Goal: Information Seeking & Learning: Learn about a topic

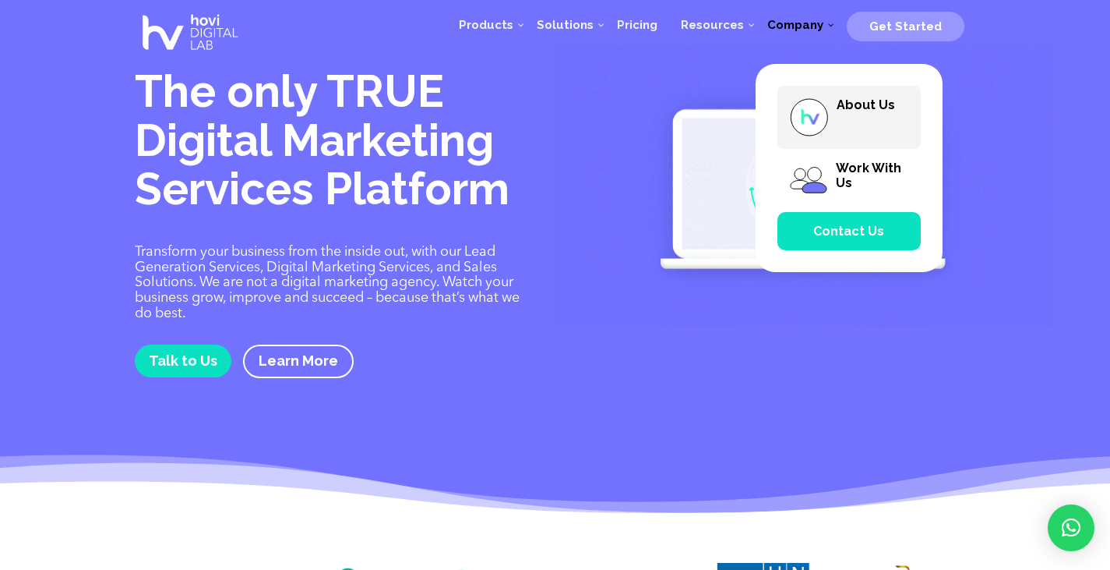
click at [845, 104] on span "About Us" at bounding box center [866, 104] width 58 height 15
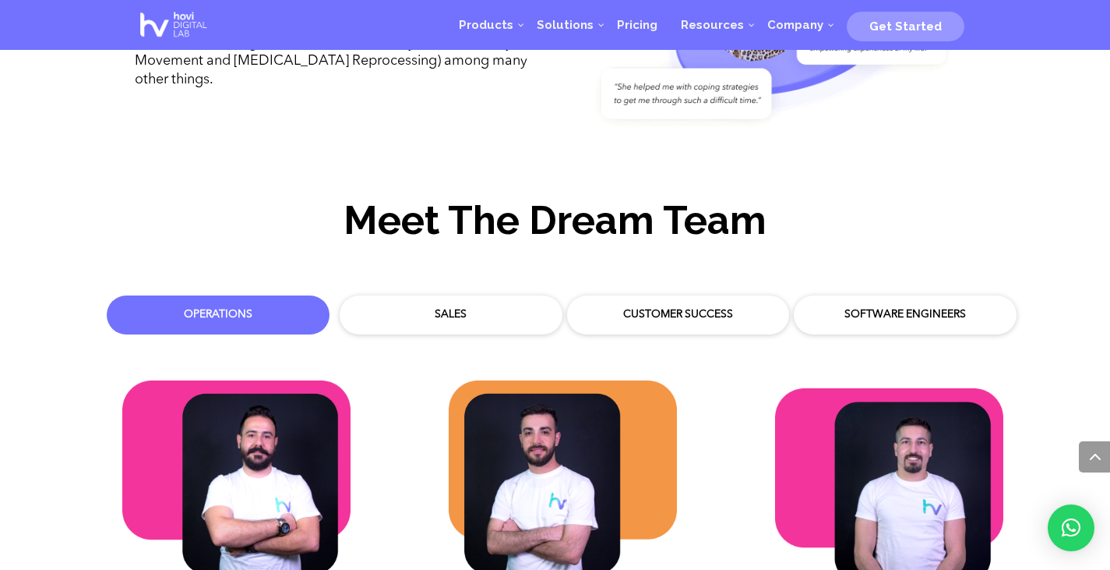
scroll to position [4434, 0]
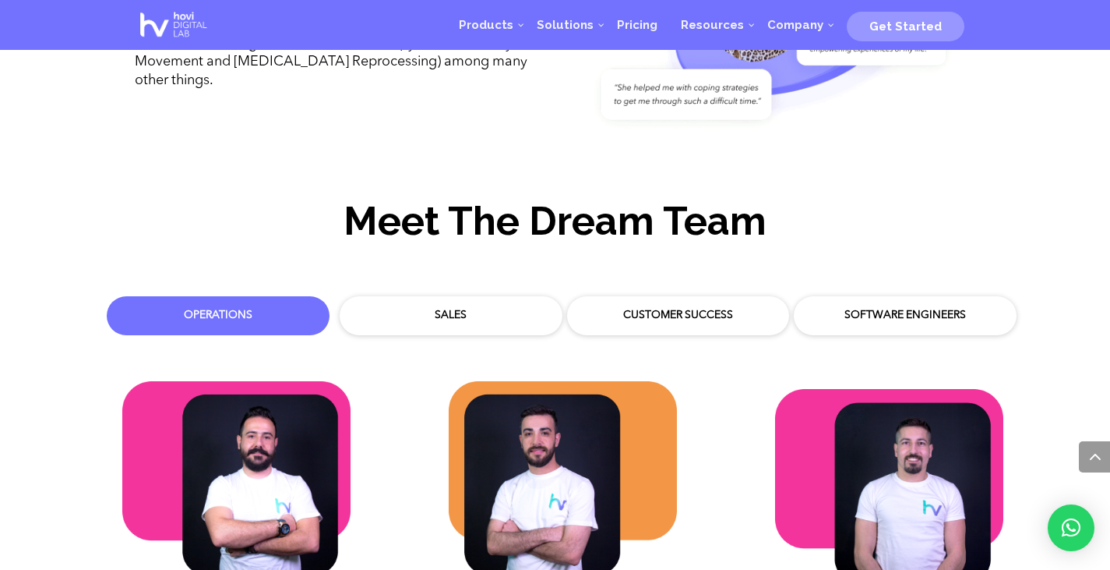
click at [474, 308] on div "Sales" at bounding box center [450, 316] width 199 height 16
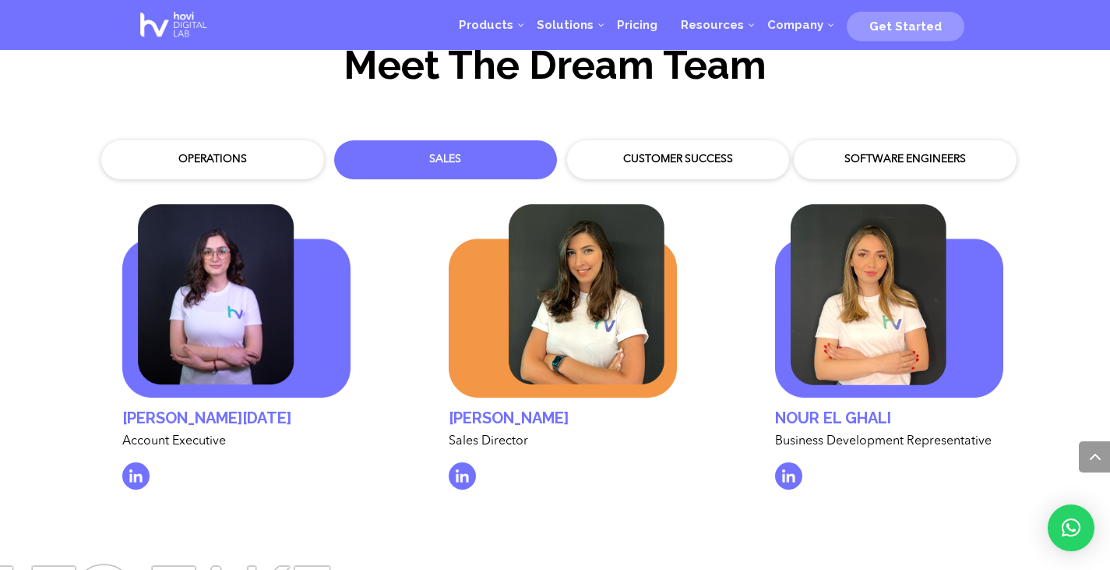
scroll to position [4621, 0]
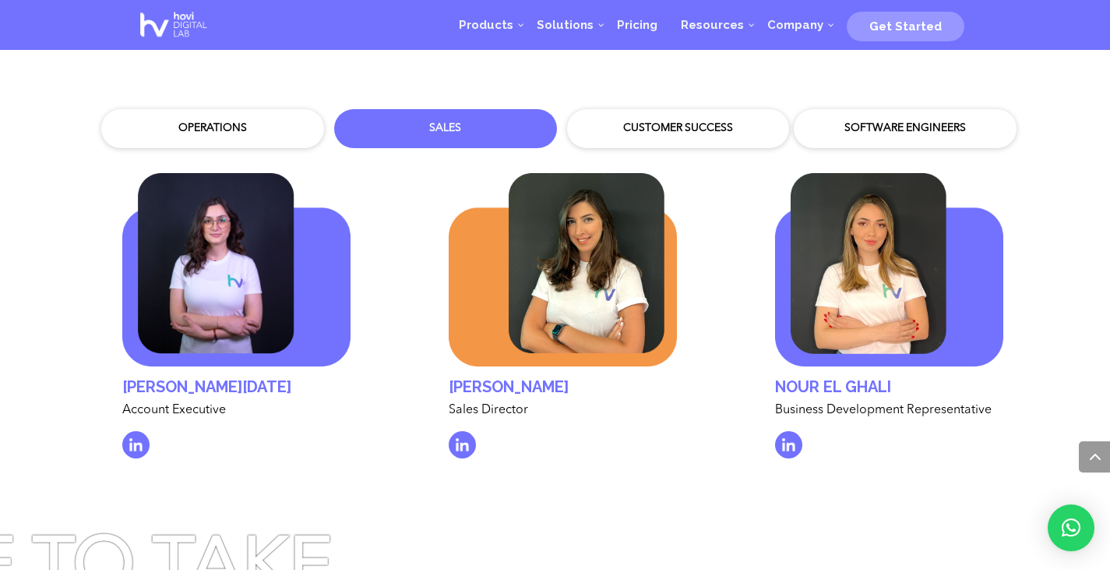
click at [699, 121] on div "Customer Success" at bounding box center [678, 129] width 199 height 16
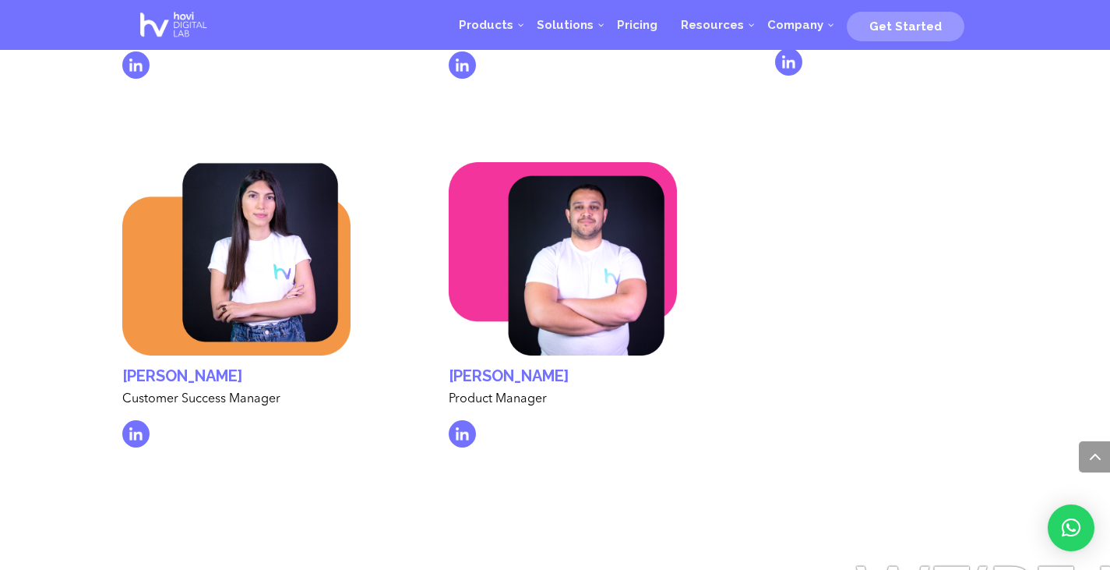
scroll to position [6491, 0]
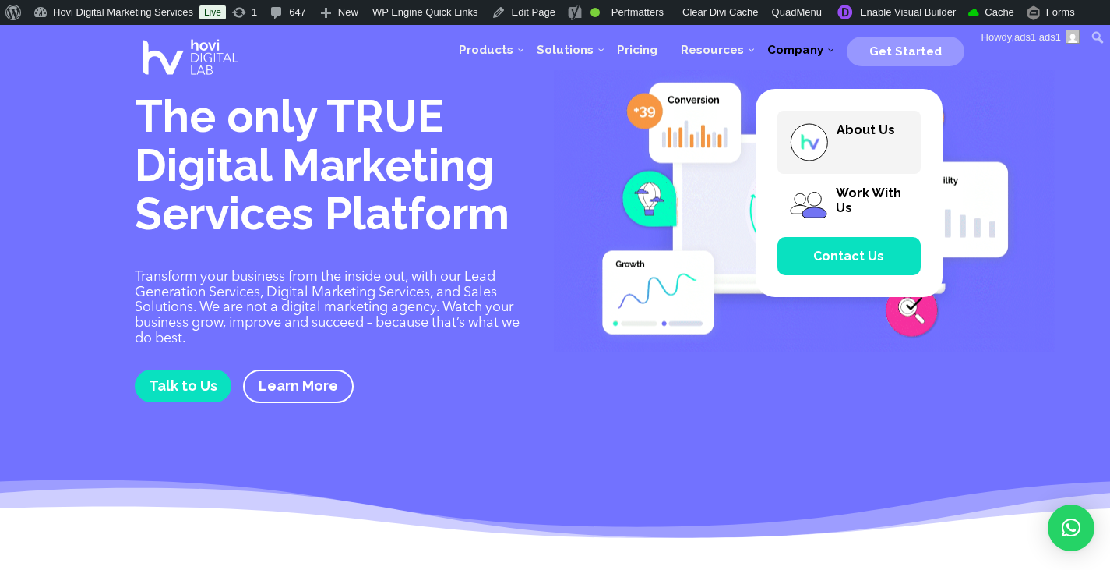
click at [857, 133] on span "About Us" at bounding box center [866, 129] width 58 height 15
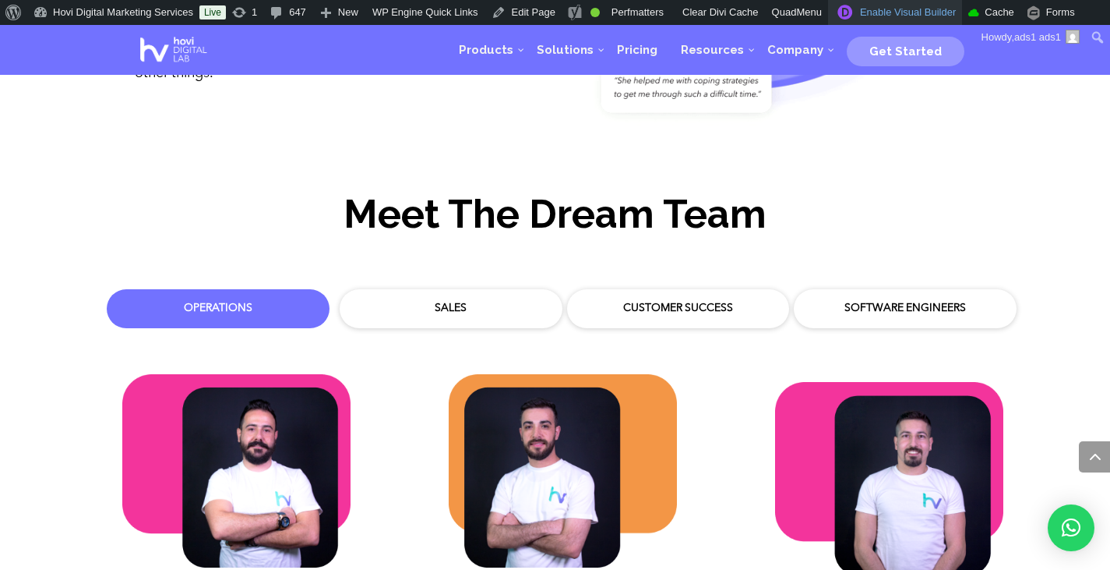
scroll to position [4465, 0]
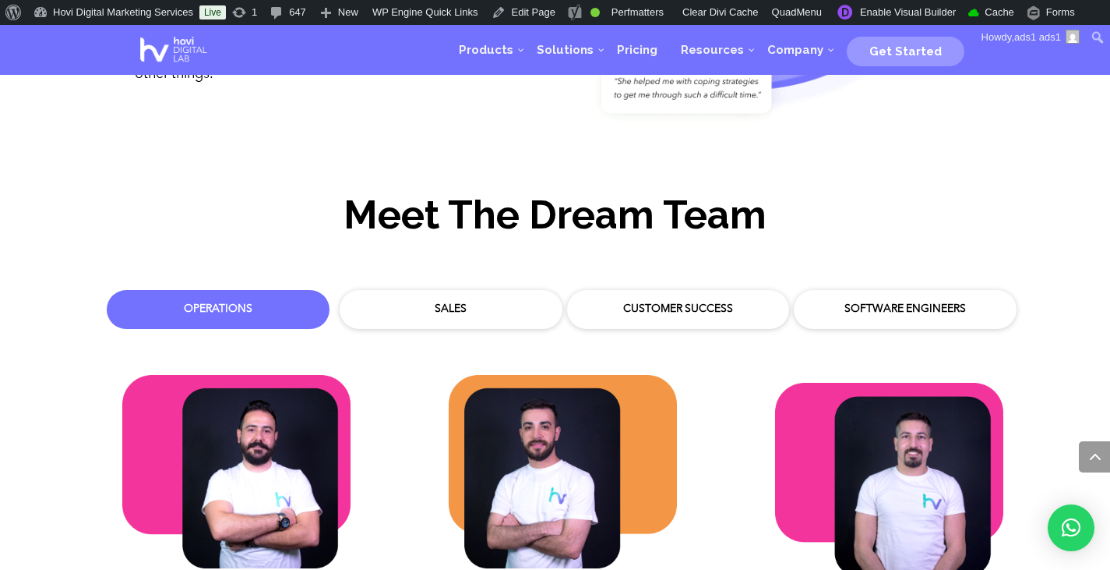
click at [418, 302] on div "Sales" at bounding box center [450, 310] width 199 height 16
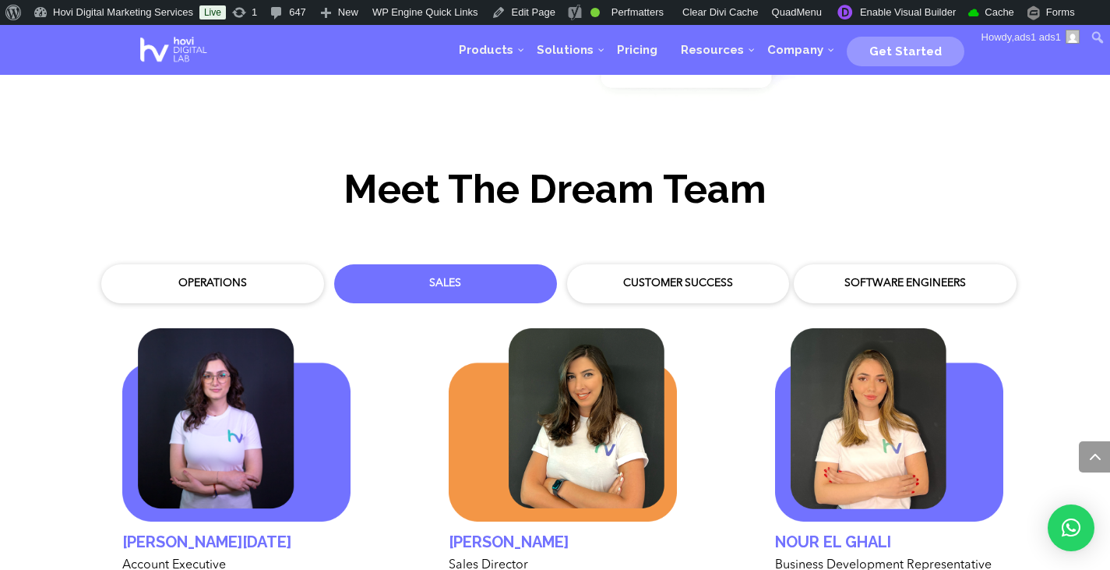
scroll to position [4403, 0]
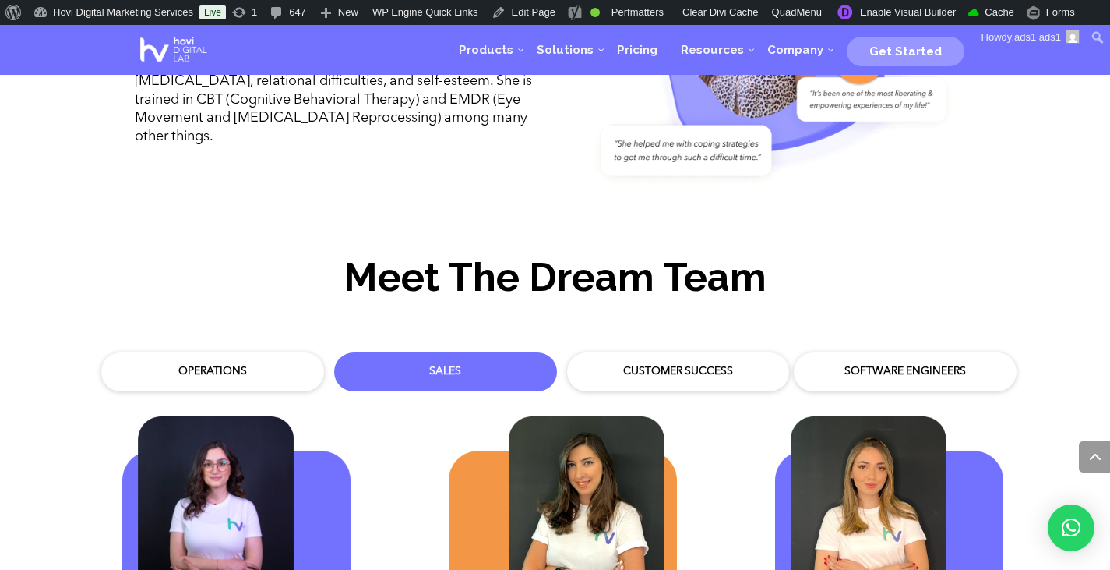
click at [634, 364] on div "Customer Success" at bounding box center [678, 372] width 199 height 16
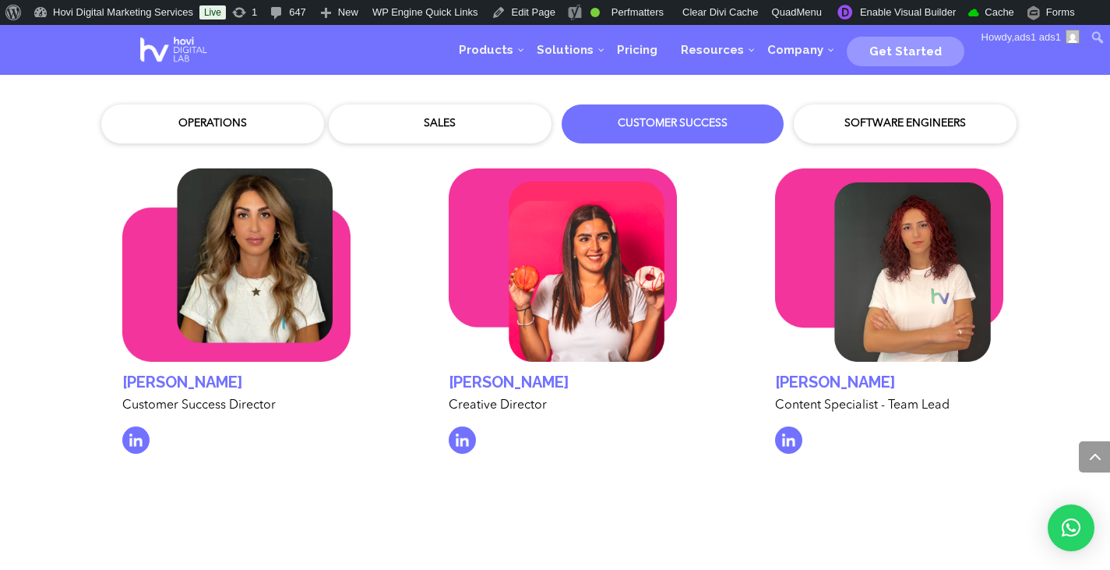
scroll to position [4652, 0]
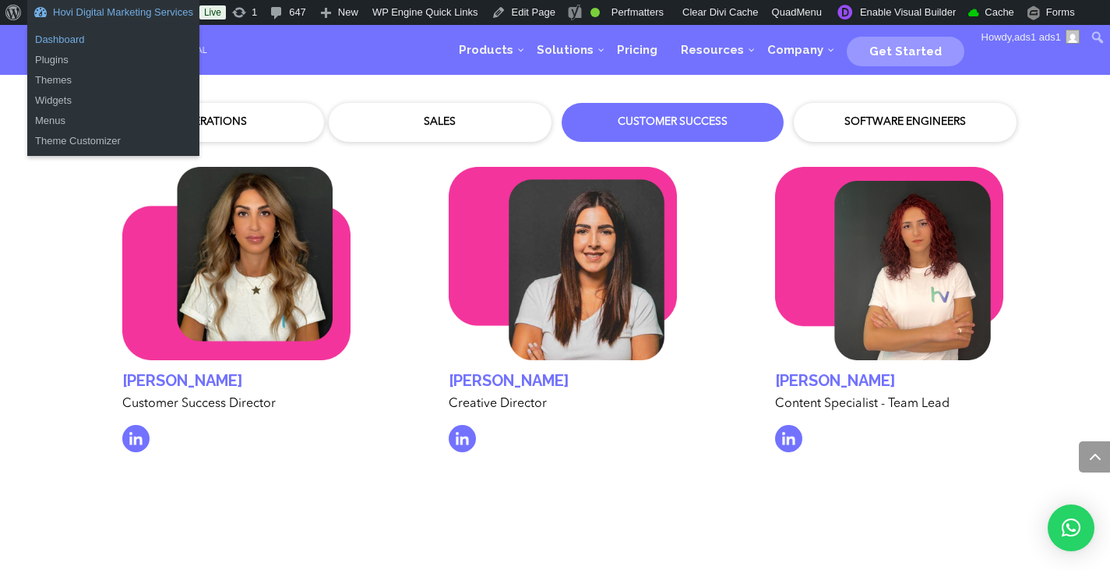
click at [122, 40] on link "Dashboard" at bounding box center [113, 40] width 172 height 20
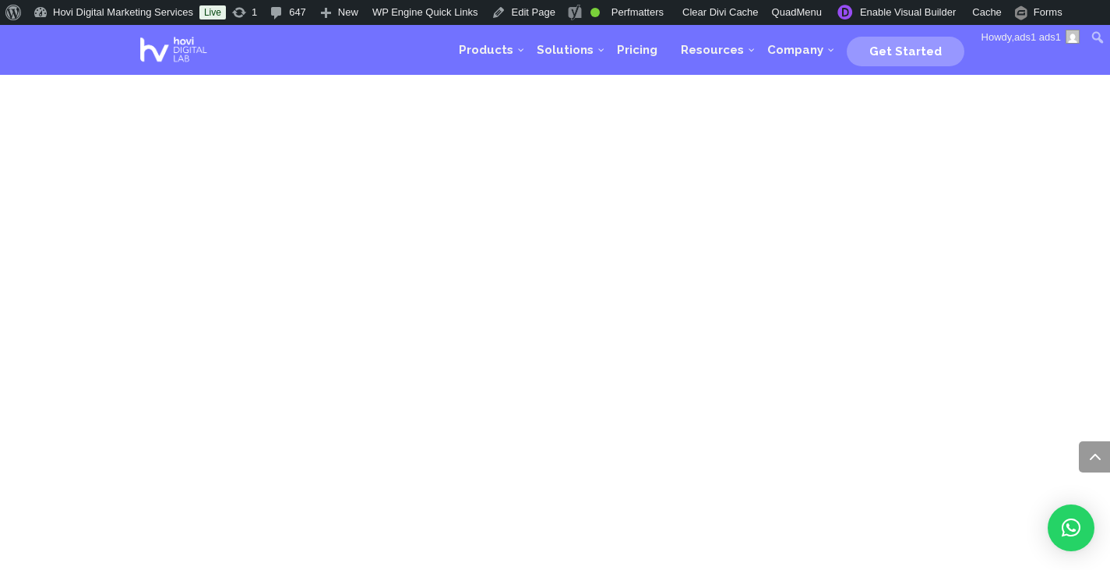
scroll to position [5990, 0]
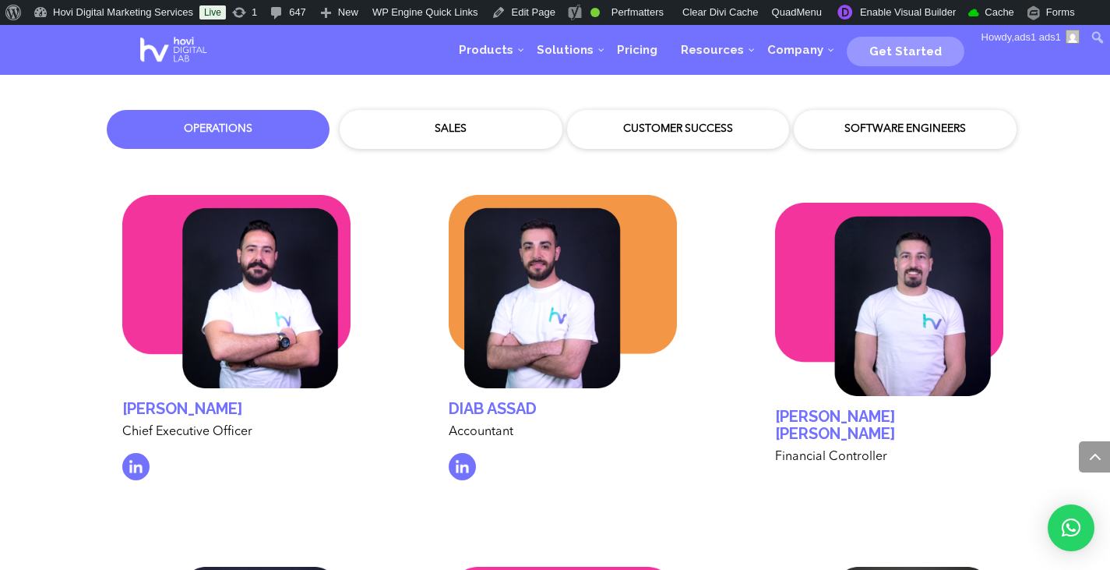
scroll to position [4632, 0]
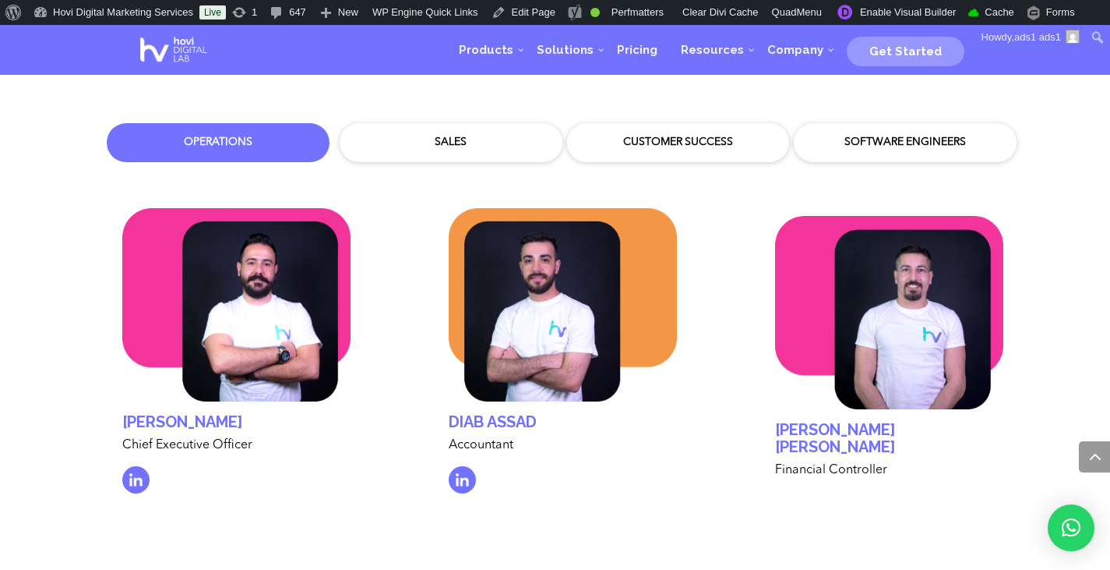
click at [478, 135] on div "Sales" at bounding box center [450, 142] width 207 height 23
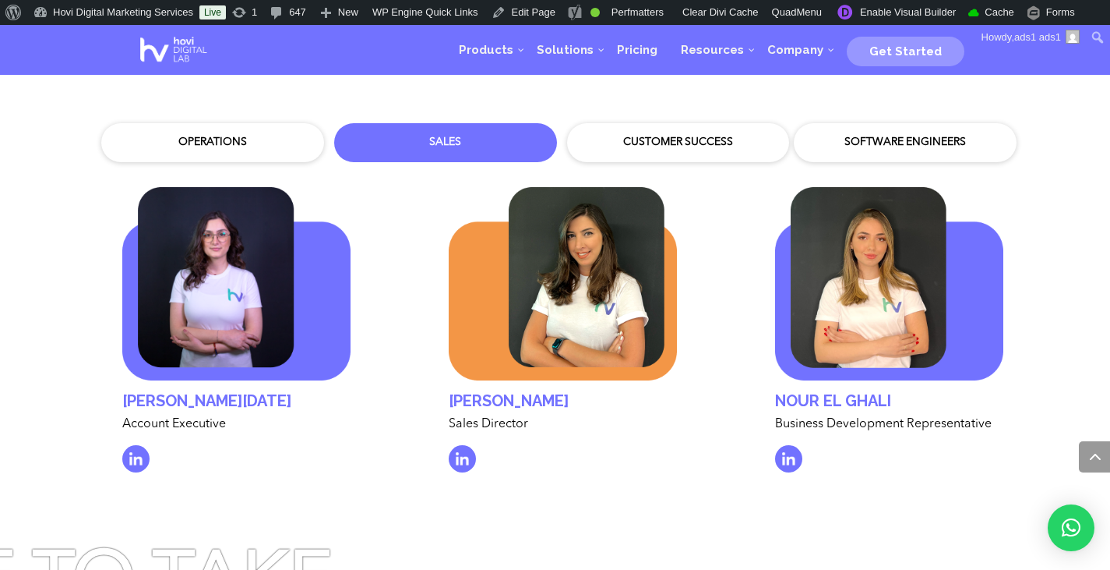
click at [641, 135] on div "Customer Success" at bounding box center [678, 143] width 199 height 16
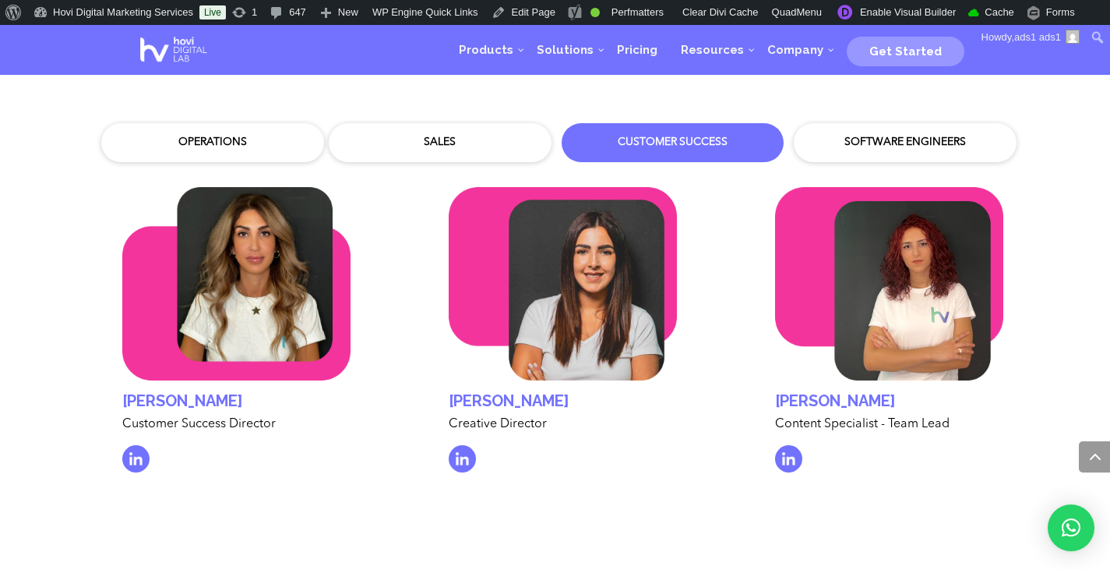
click at [866, 135] on div "Software Engineers" at bounding box center [905, 143] width 199 height 16
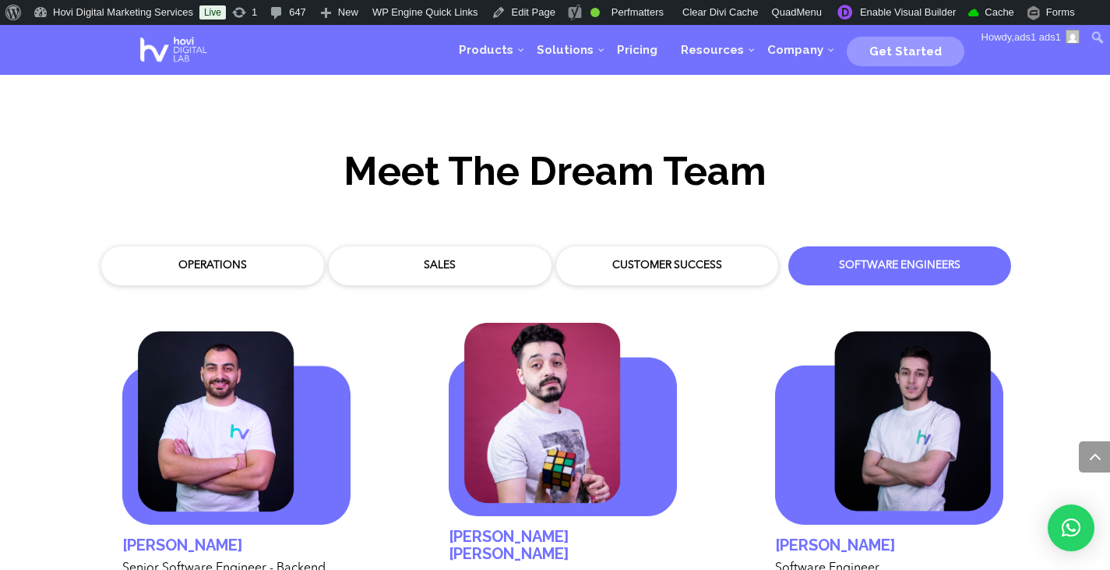
scroll to position [4507, 0]
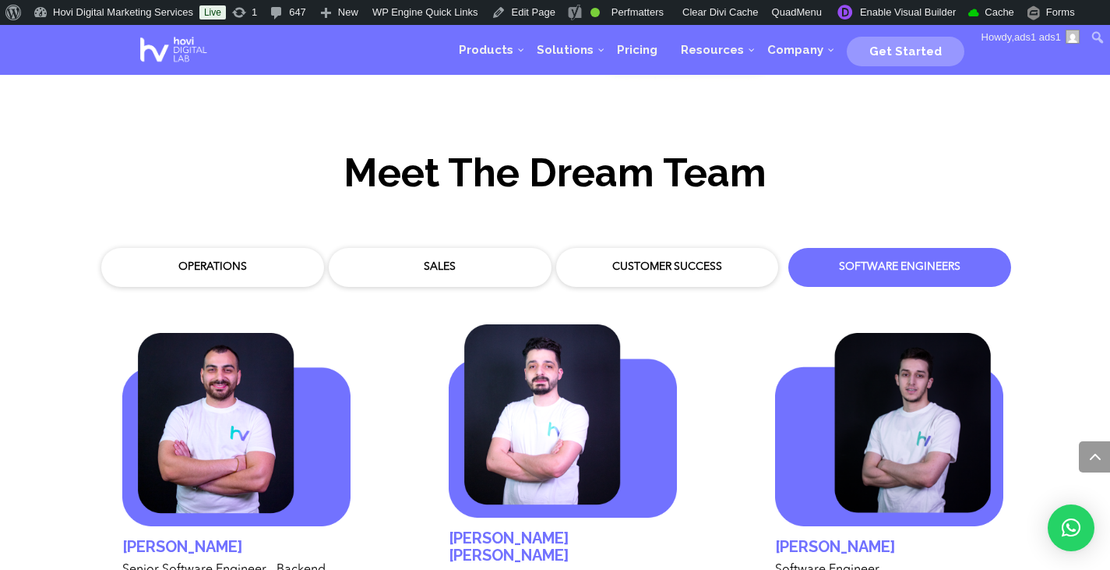
click at [259, 259] on div "Operations" at bounding box center [212, 267] width 199 height 16
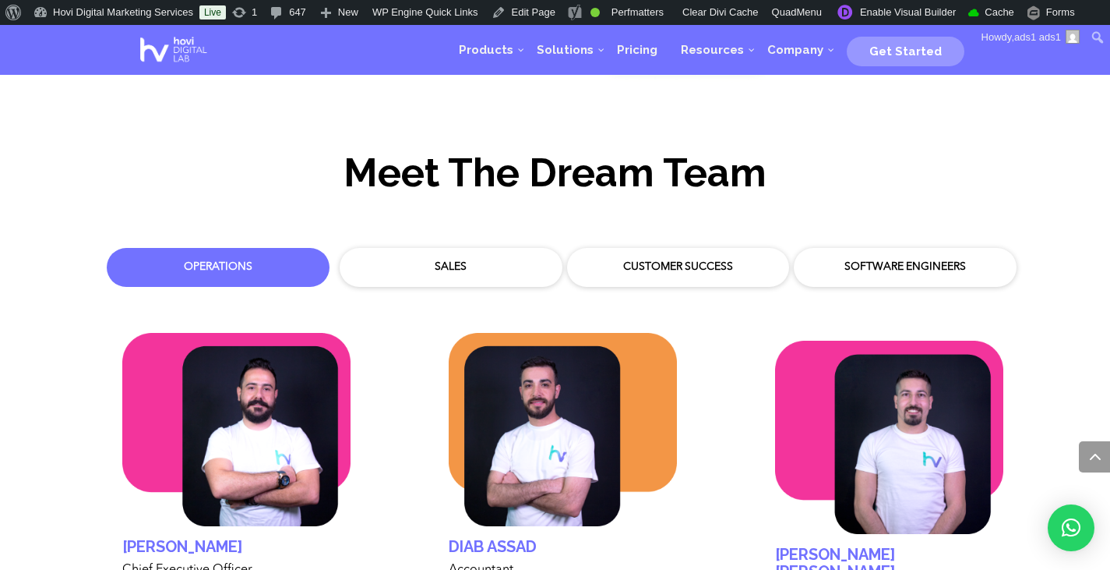
click at [473, 259] on div "Sales" at bounding box center [450, 267] width 207 height 23
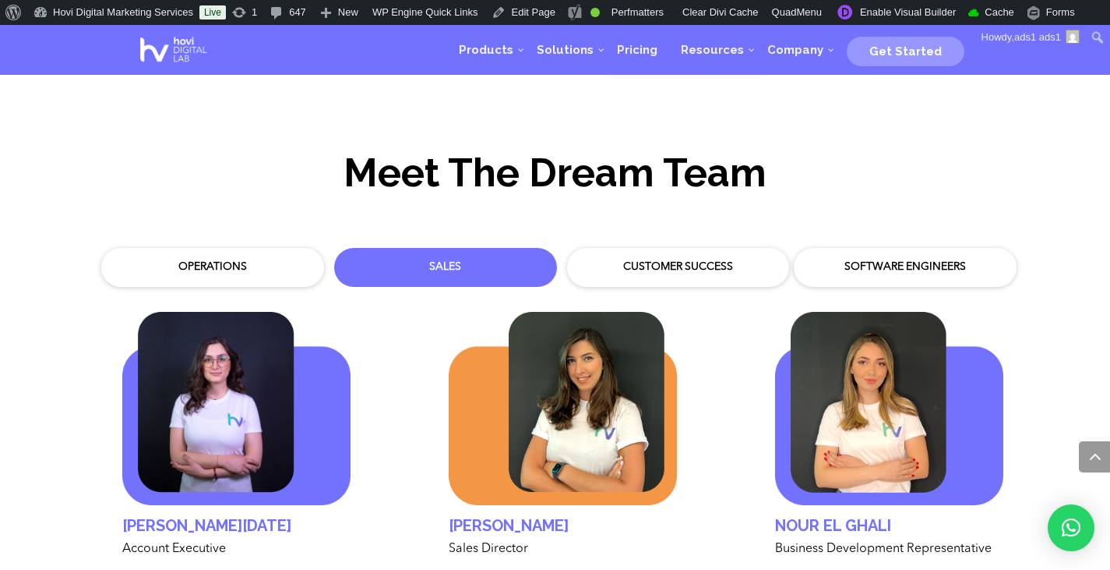
click at [636, 259] on div "Customer Success" at bounding box center [678, 267] width 199 height 16
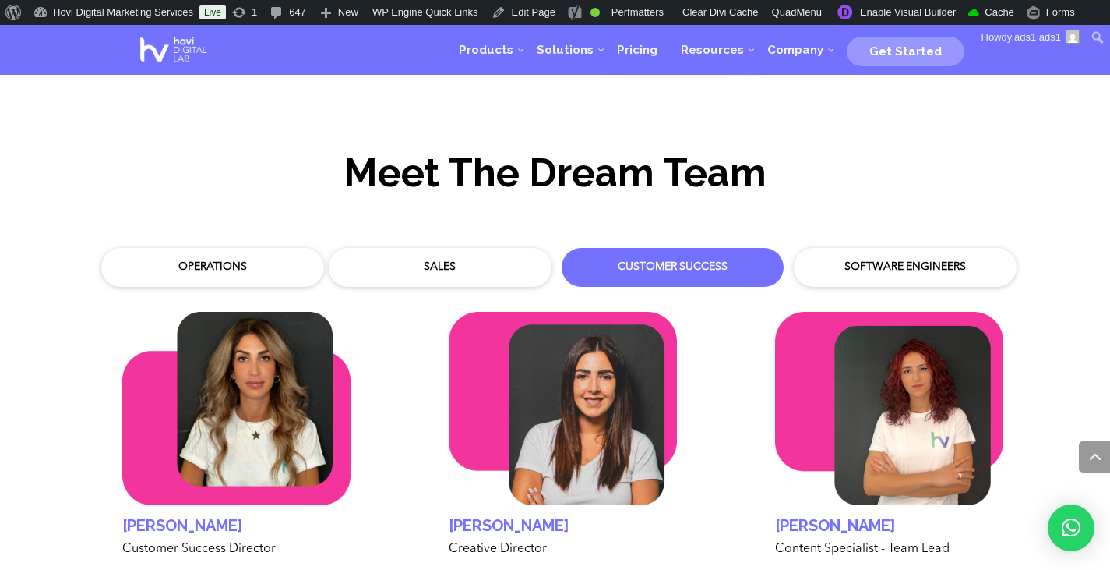
click at [833, 256] on div "Software Engineers" at bounding box center [905, 267] width 207 height 23
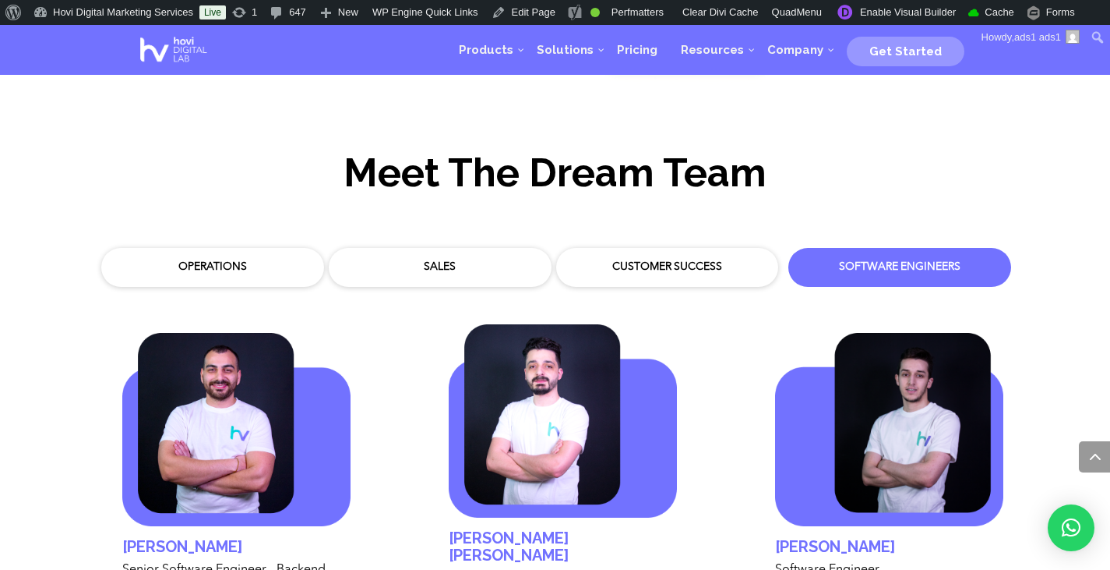
click at [464, 259] on div "Sales" at bounding box center [439, 267] width 199 height 16
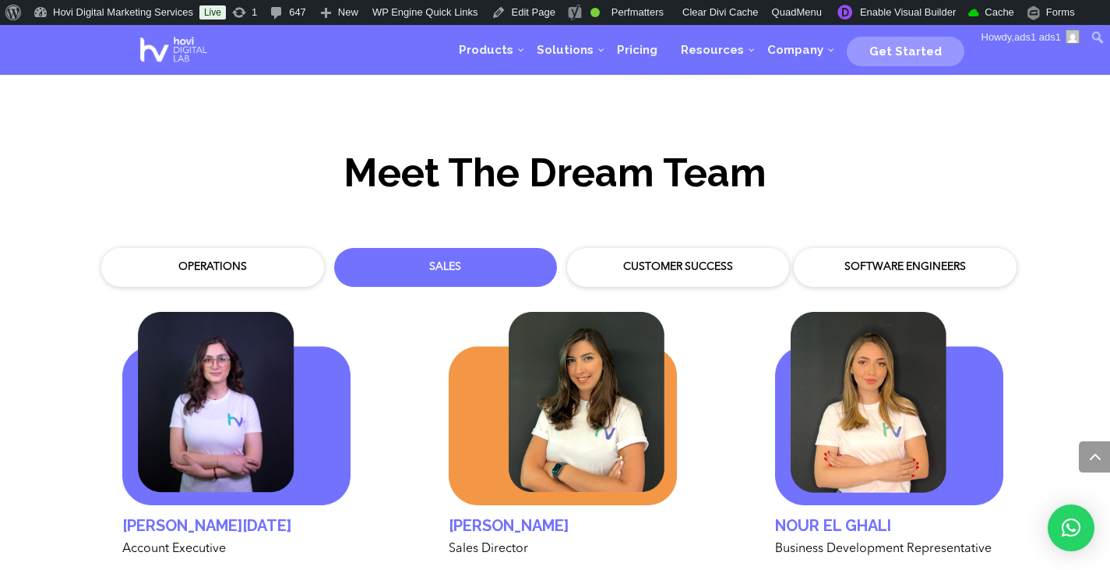
click at [235, 259] on div "Operations" at bounding box center [212, 267] width 199 height 16
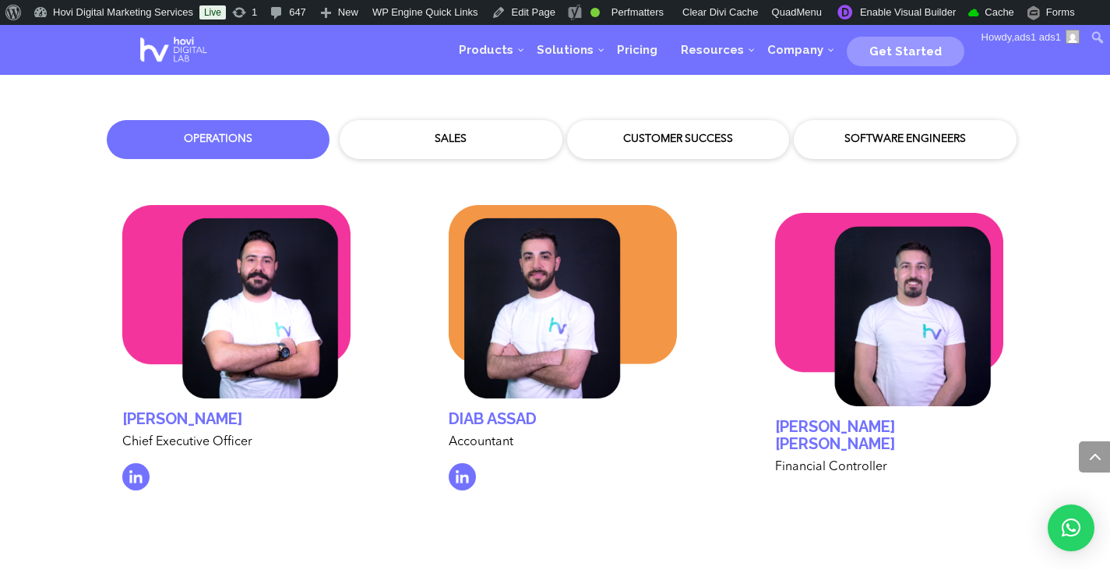
scroll to position [4632, 0]
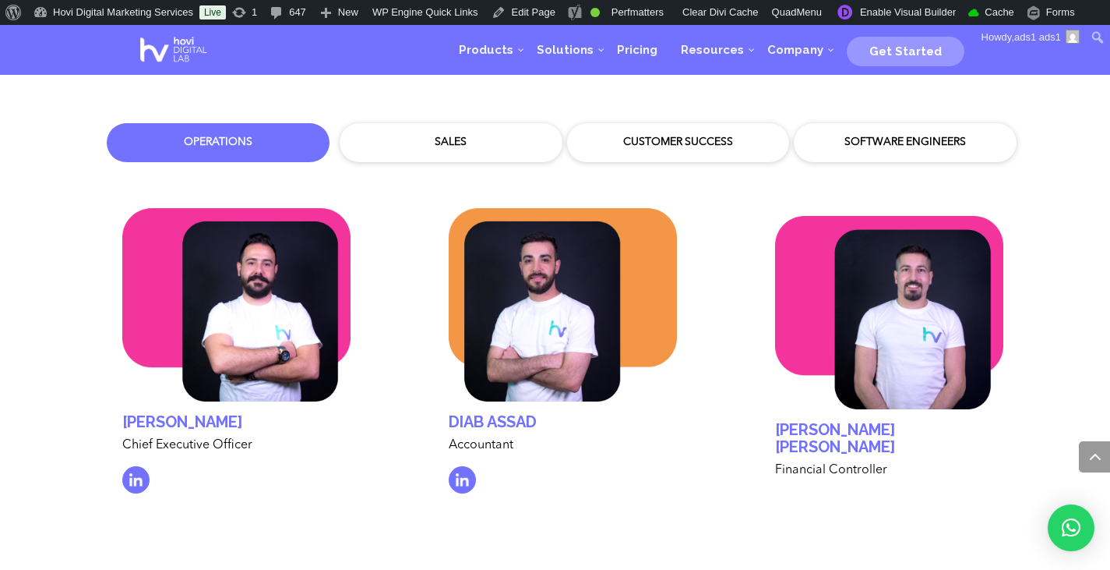
click at [512, 135] on div "Sales" at bounding box center [450, 142] width 207 height 23
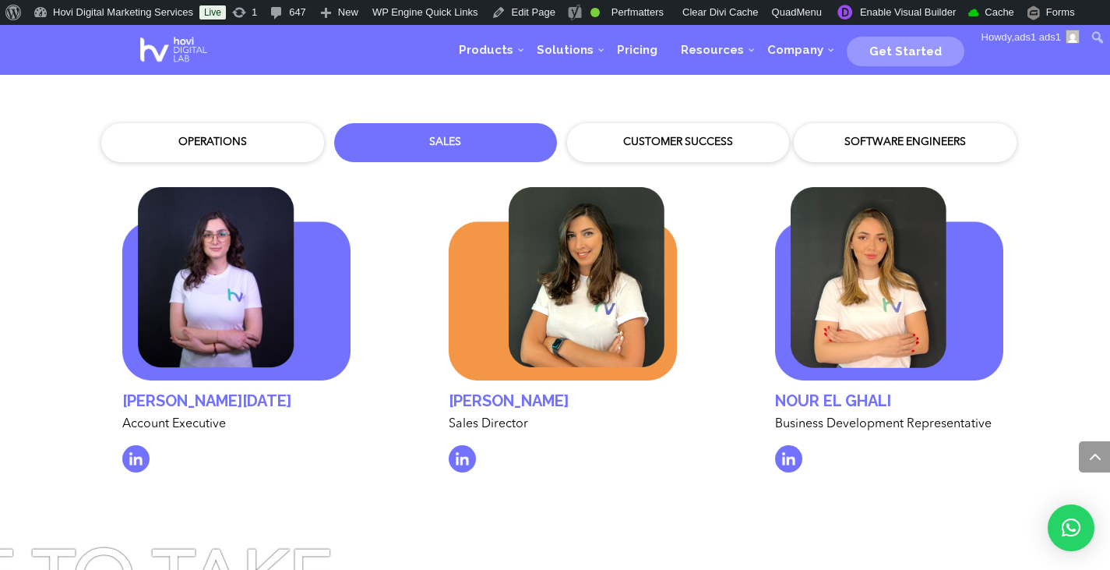
click at [659, 135] on div "Customer Success" at bounding box center [678, 143] width 199 height 16
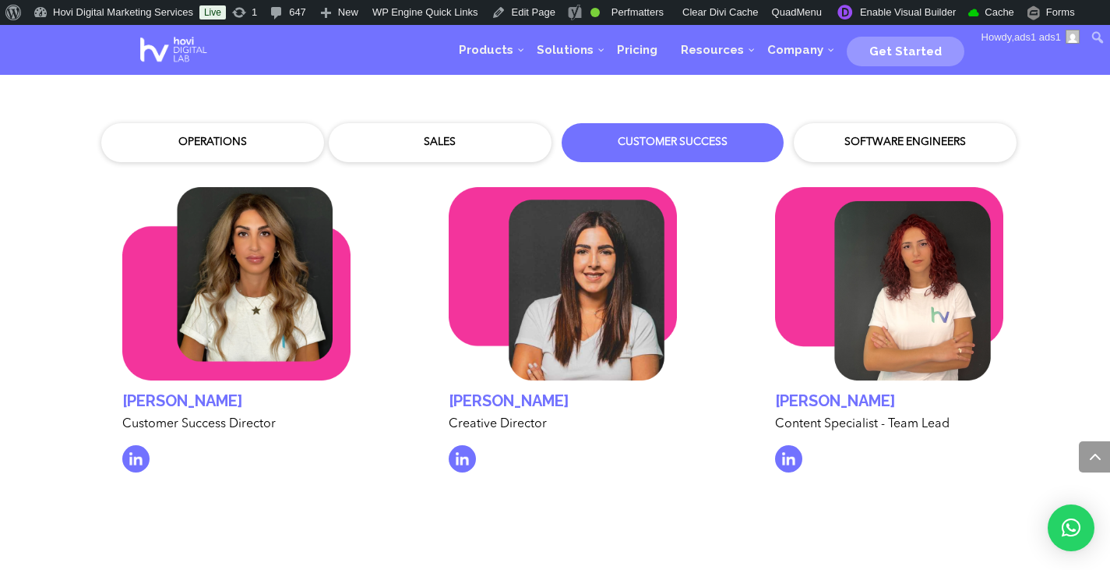
click at [493, 135] on div "Sales" at bounding box center [439, 143] width 199 height 16
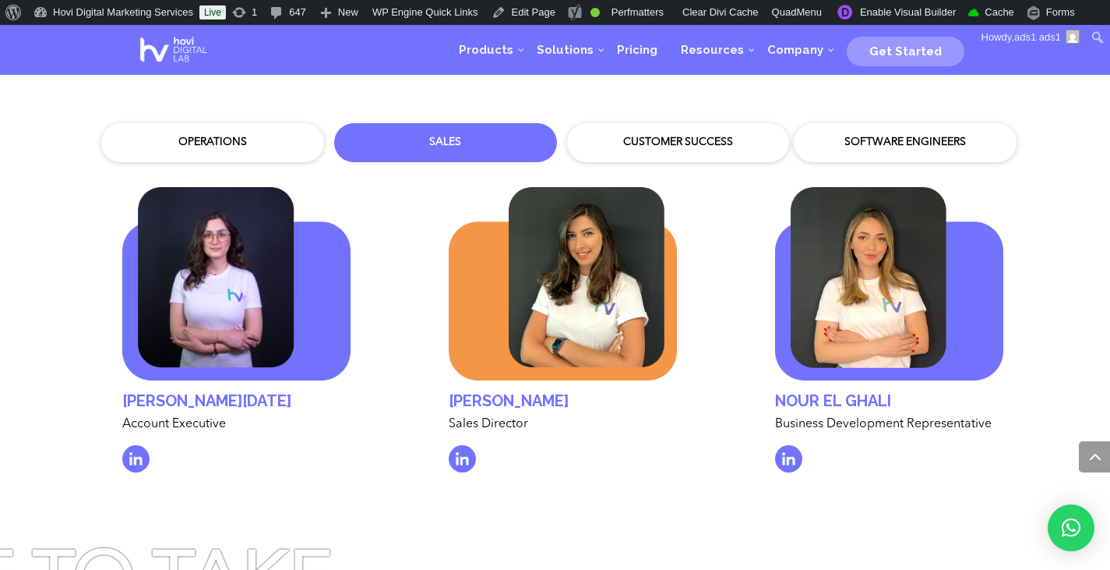
click at [272, 123] on div "Operations" at bounding box center [212, 142] width 223 height 39
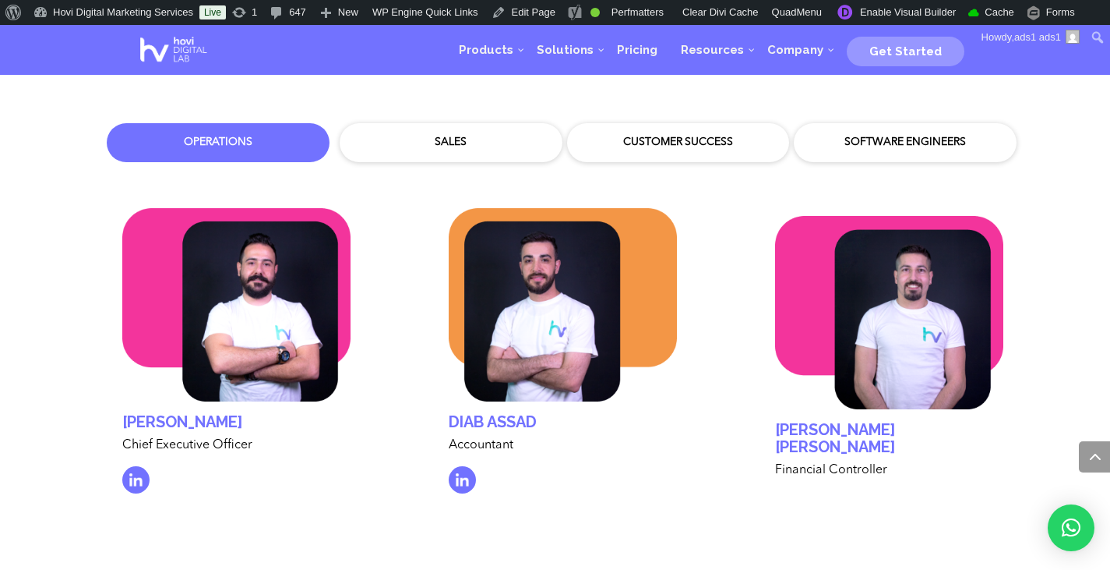
click at [372, 135] on div "Sales" at bounding box center [450, 143] width 199 height 16
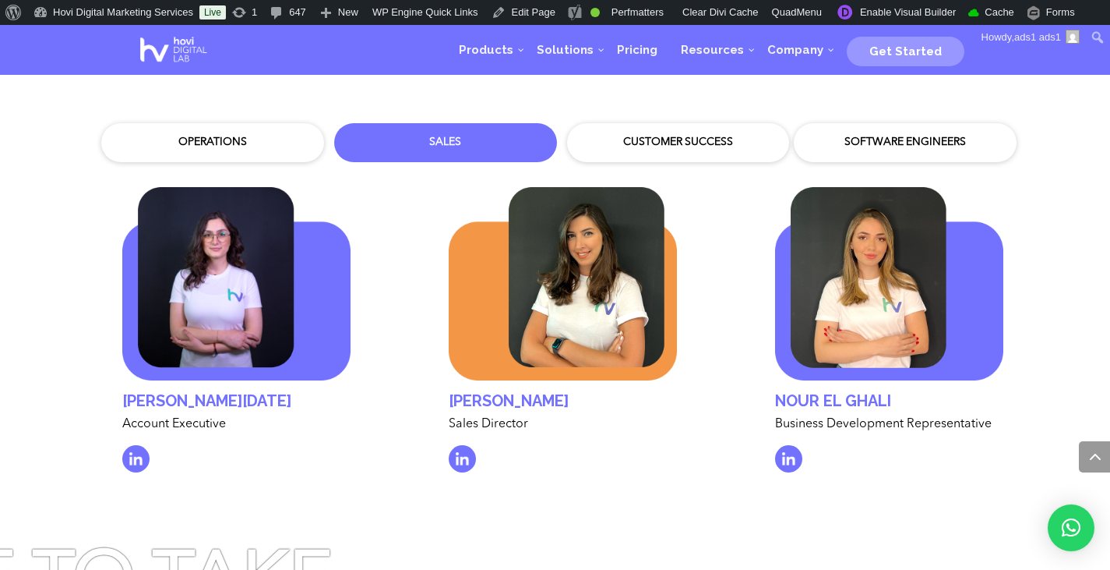
drag, startPoint x: 190, startPoint y: 248, endPoint x: 208, endPoint y: 125, distance: 123.6
click at [208, 135] on div "Operations" at bounding box center [212, 143] width 199 height 16
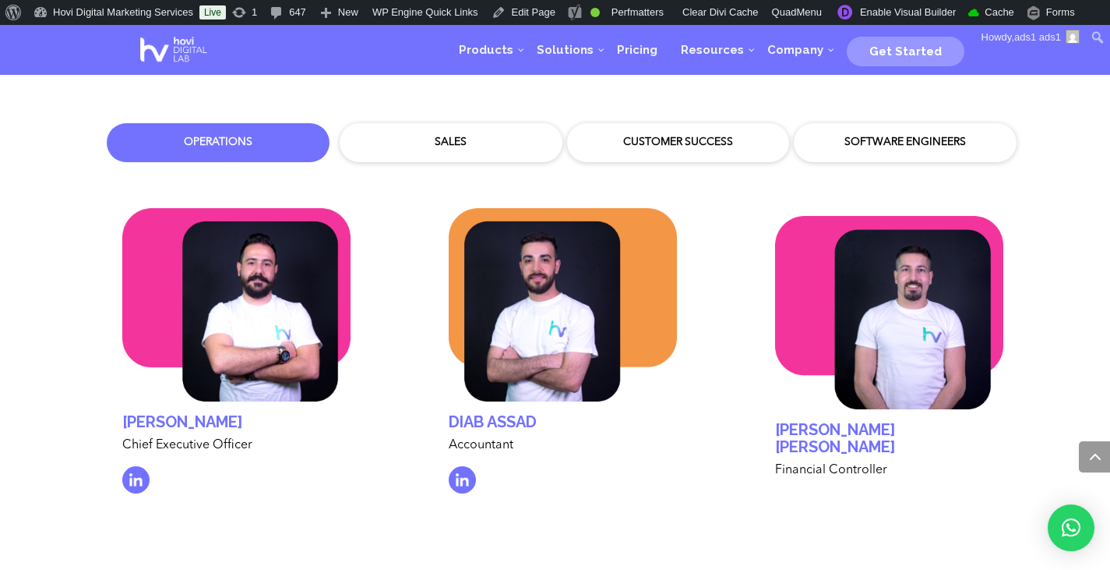
click at [481, 135] on div "Sales" at bounding box center [450, 143] width 199 height 16
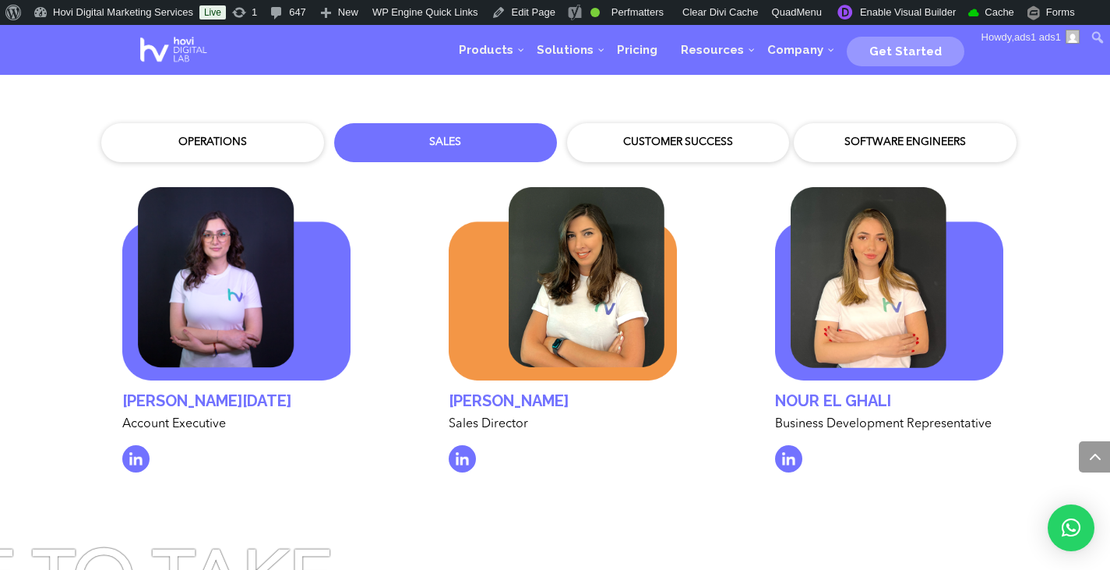
click at [666, 135] on div "Customer Success" at bounding box center [678, 143] width 199 height 16
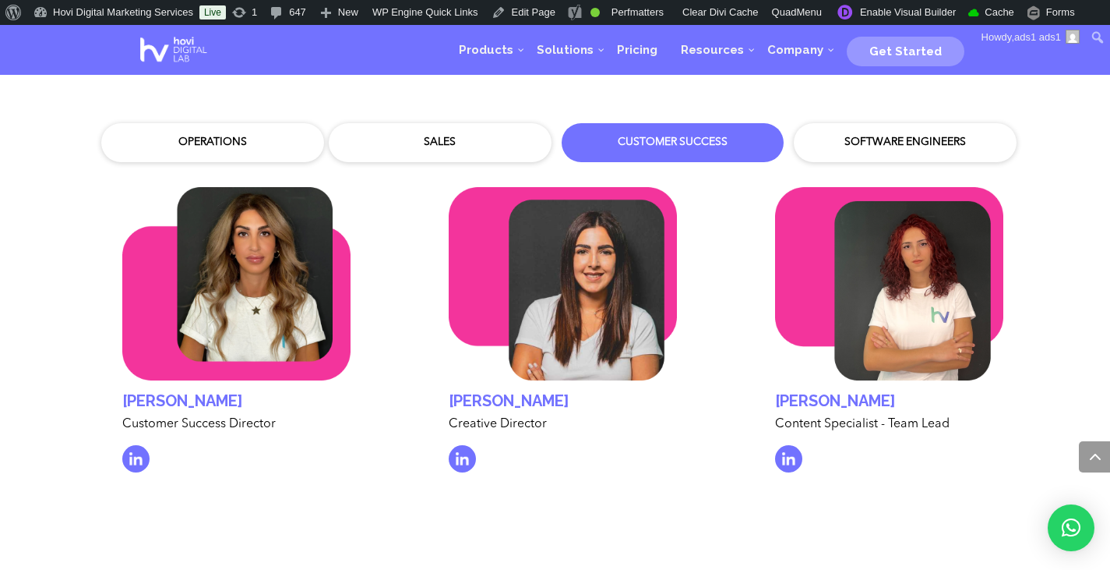
click at [890, 135] on div "Software Engineers" at bounding box center [905, 143] width 199 height 16
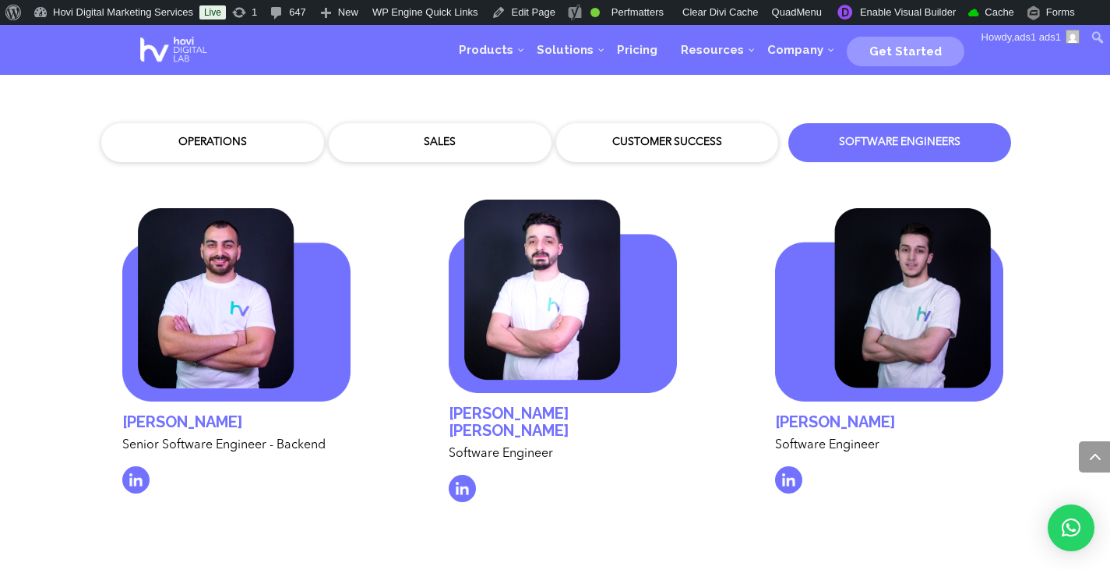
click at [647, 138] on div "Customer Success" at bounding box center [667, 142] width 223 height 39
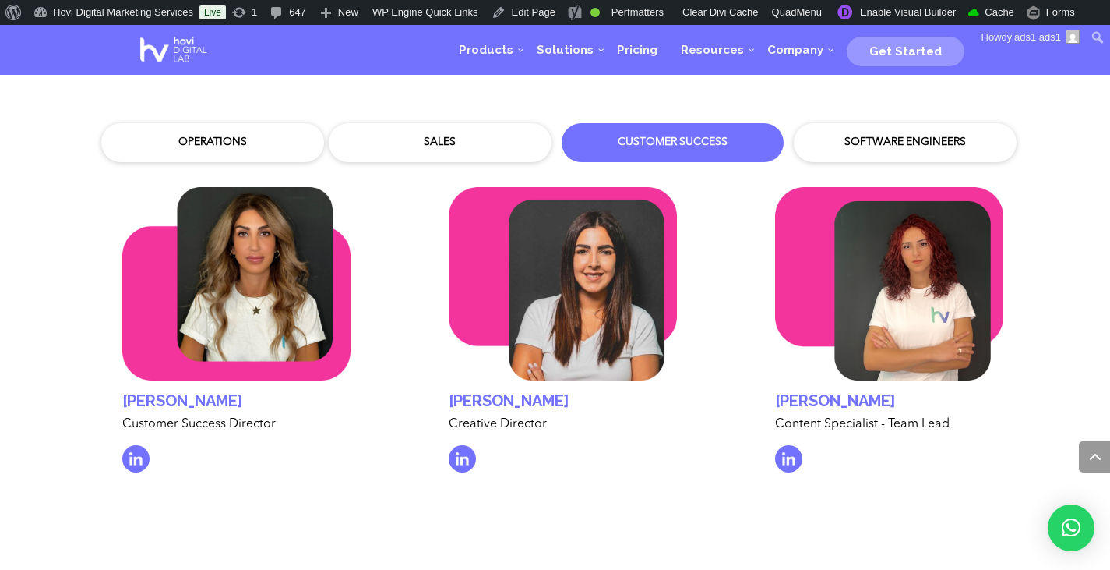
click at [425, 123] on div "Sales" at bounding box center [440, 142] width 223 height 39
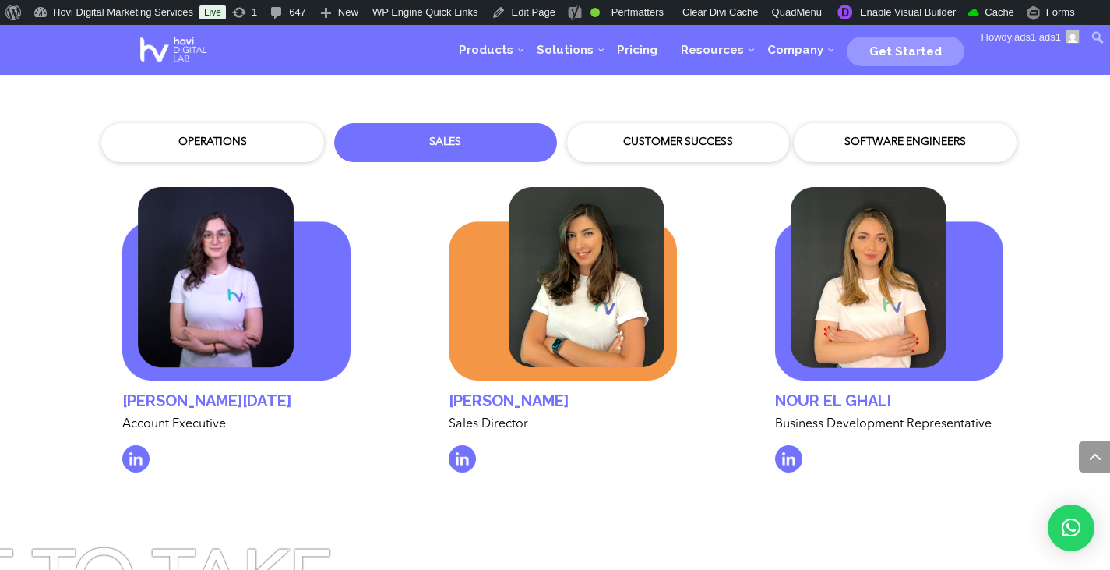
click at [183, 135] on div "Operations" at bounding box center [212, 143] width 199 height 16
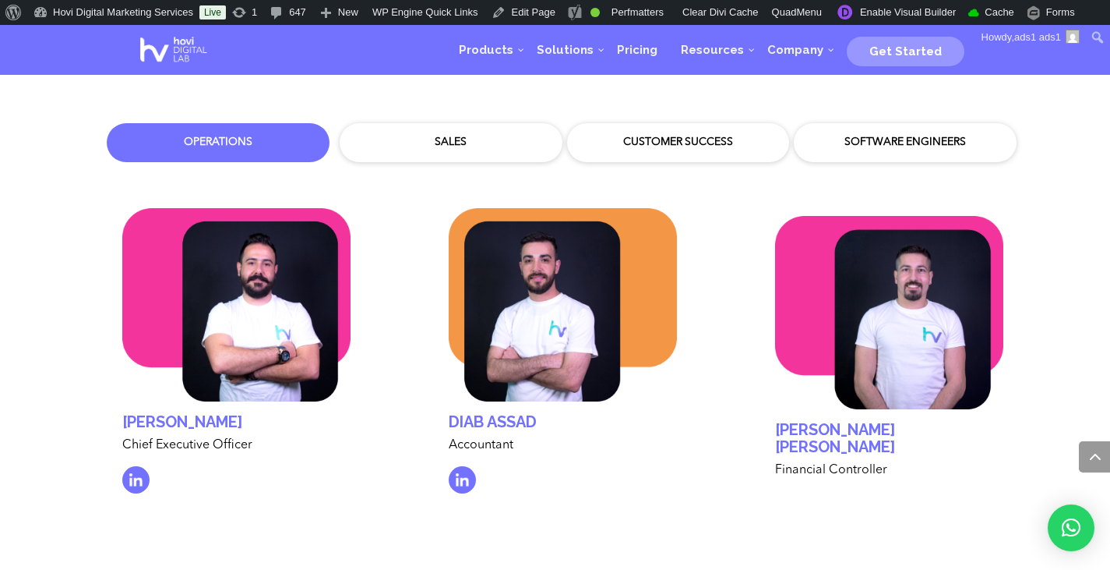
click at [417, 135] on div "Sales" at bounding box center [450, 143] width 199 height 16
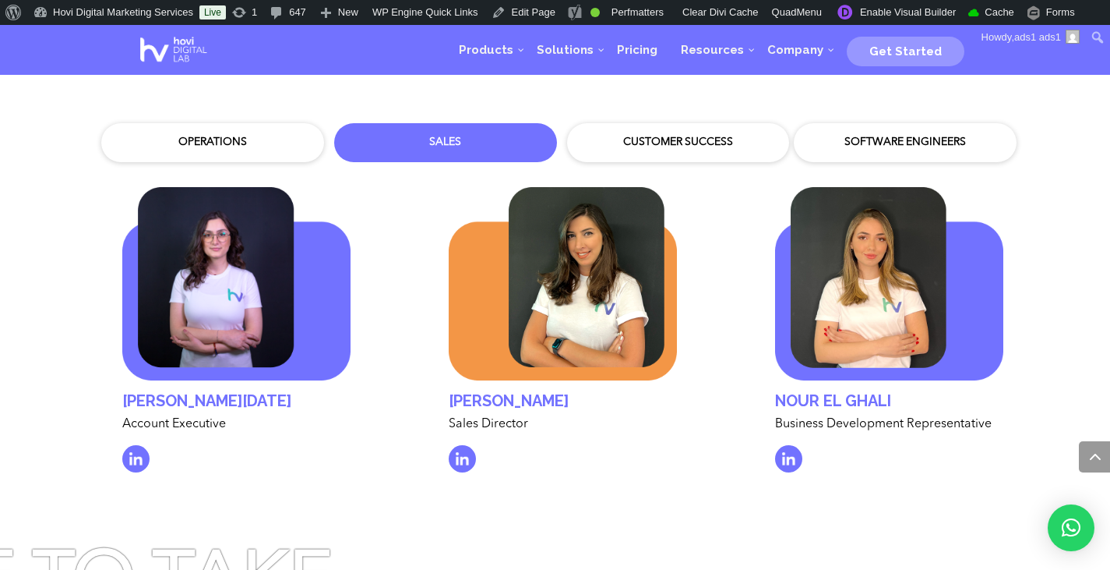
click at [670, 140] on div "Customer Success" at bounding box center [678, 142] width 223 height 39
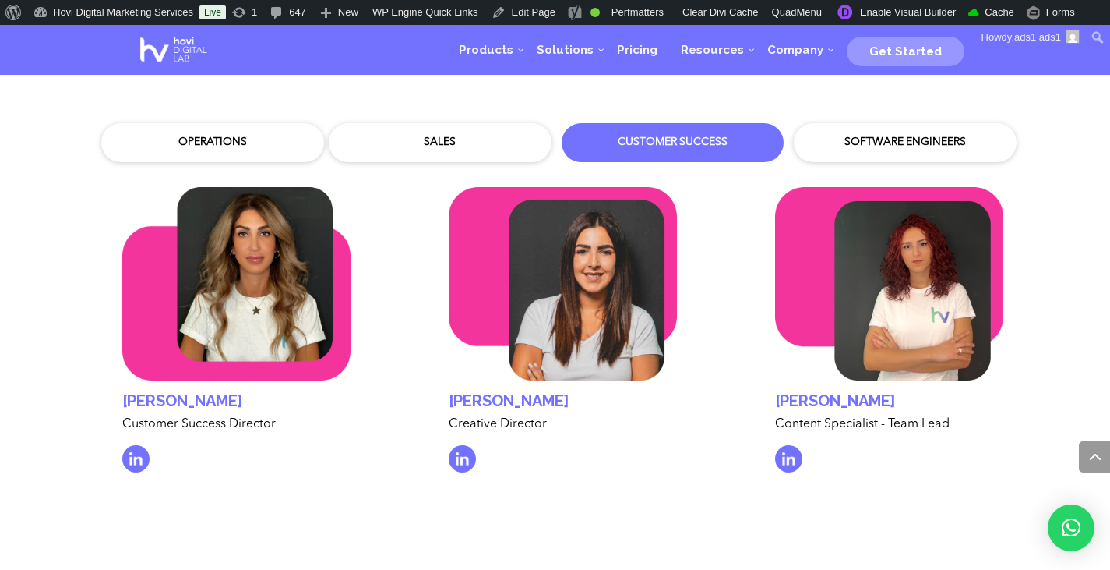
click at [897, 135] on div "Software Engineers" at bounding box center [905, 143] width 199 height 16
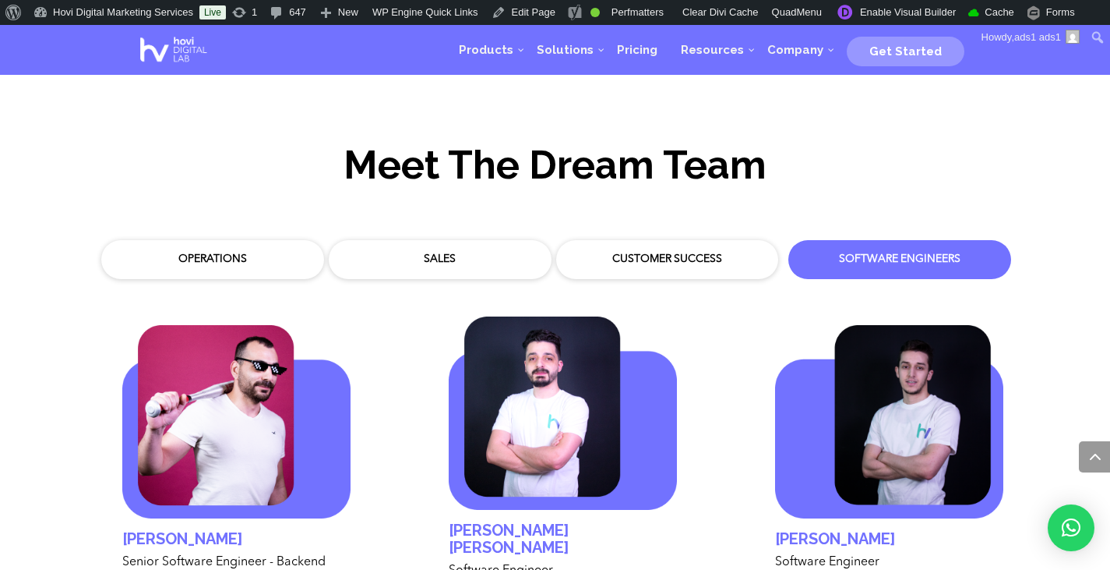
scroll to position [4507, 0]
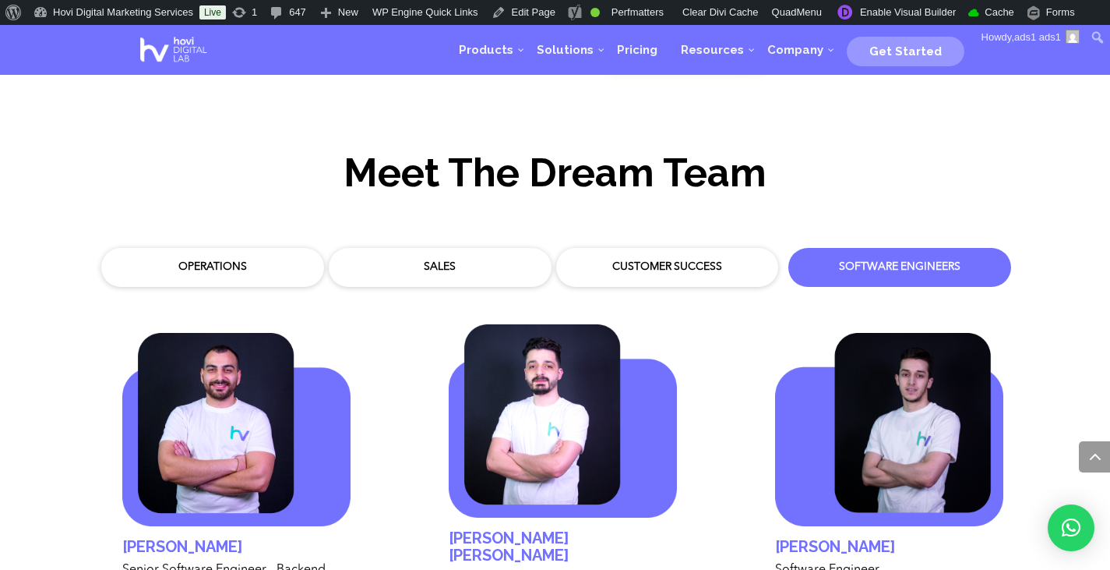
click at [409, 240] on div "Operations Sales Customer Success Software Engineers" at bounding box center [559, 263] width 936 height 47
click at [409, 256] on div "Sales" at bounding box center [440, 267] width 207 height 23
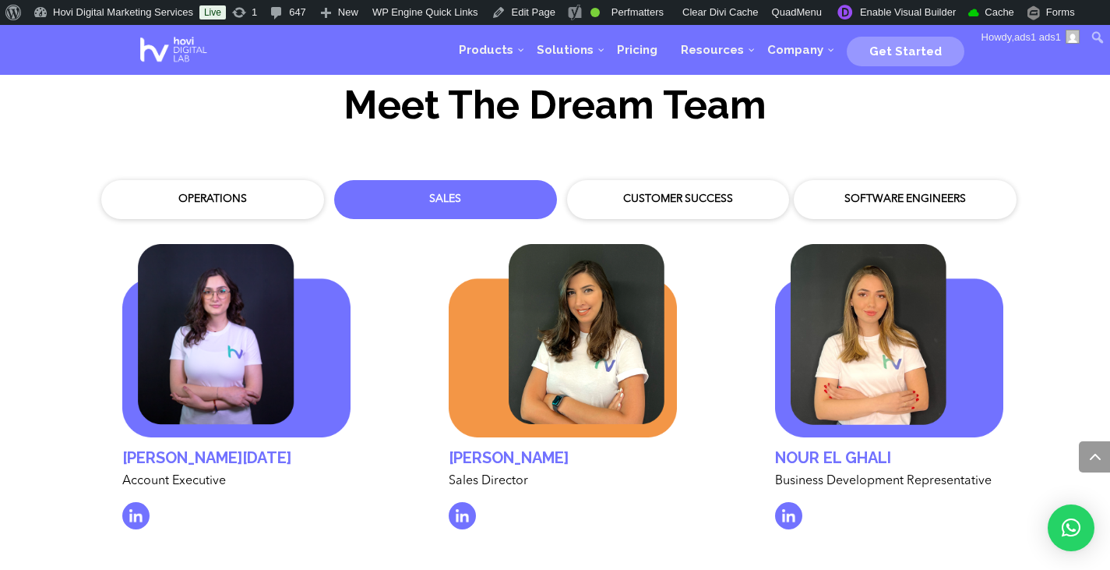
scroll to position [4569, 0]
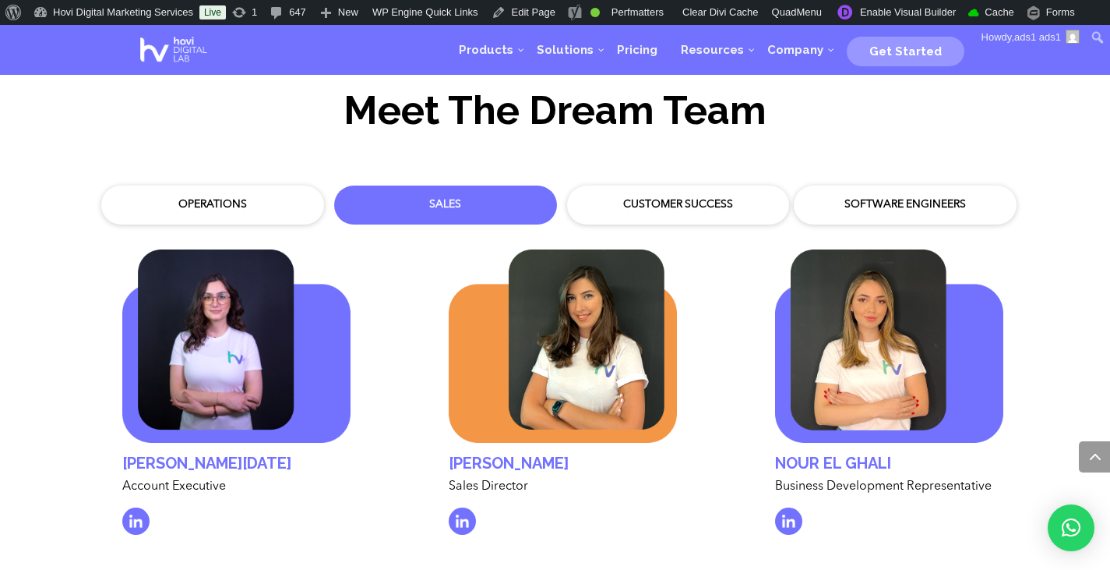
click at [730, 197] on div "Customer Success" at bounding box center [678, 205] width 199 height 16
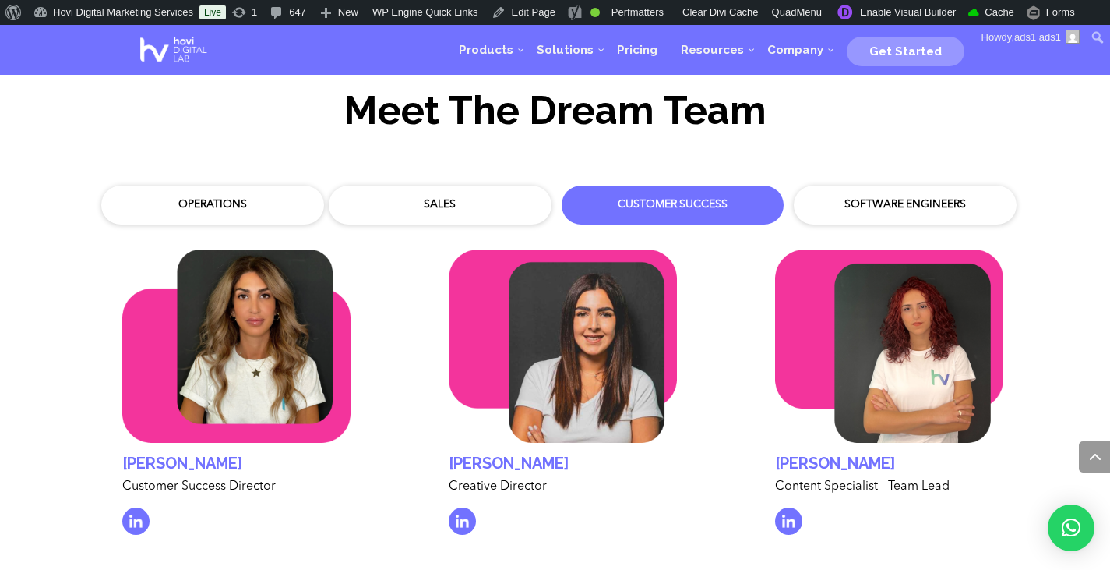
click at [216, 197] on div "Operations" at bounding box center [212, 205] width 199 height 16
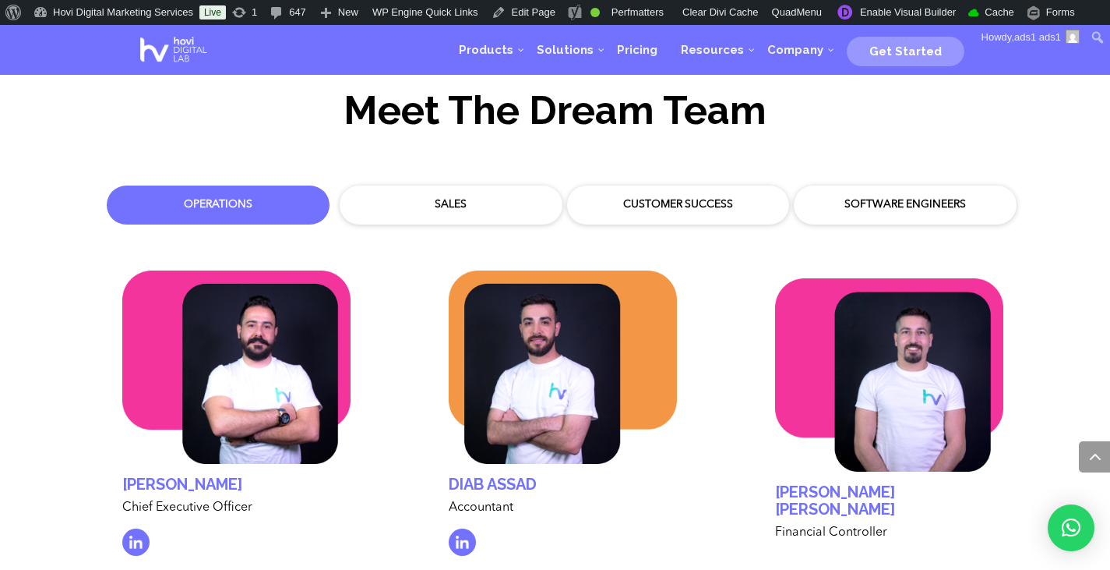
click at [418, 197] on div "Sales" at bounding box center [450, 205] width 199 height 16
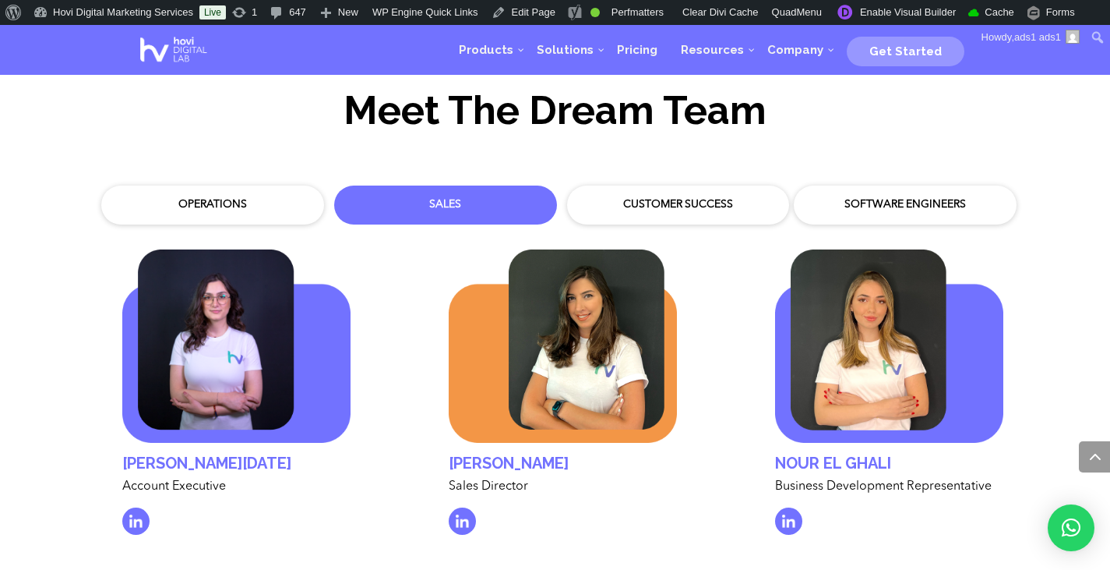
click at [637, 197] on div "Customer Success" at bounding box center [678, 205] width 199 height 16
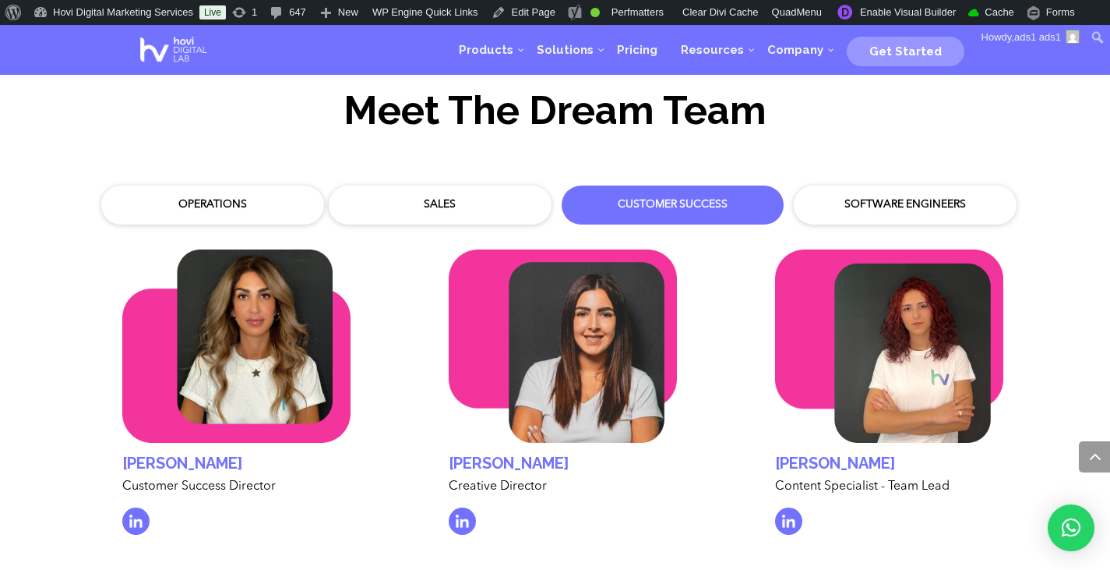
click at [858, 197] on div "Software Engineers" at bounding box center [905, 205] width 199 height 16
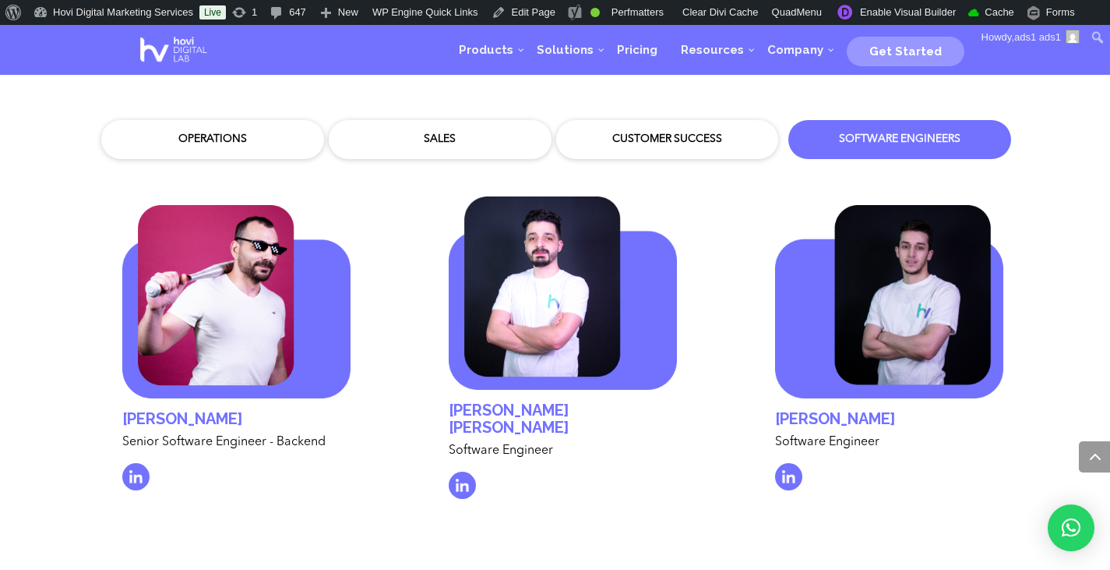
scroll to position [4632, 0]
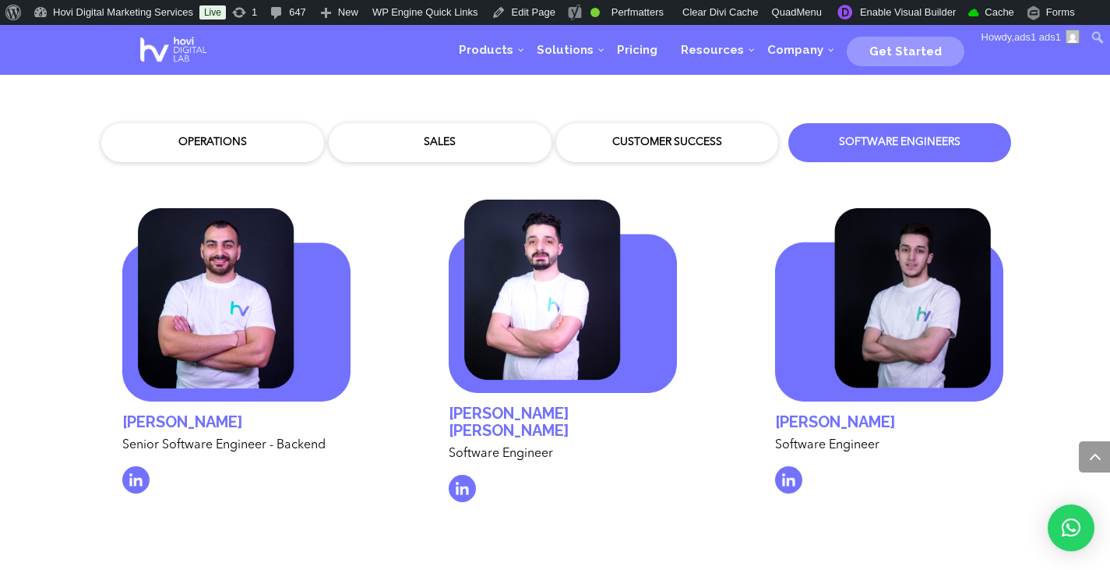
click at [257, 135] on div "Operations" at bounding box center [212, 143] width 199 height 16
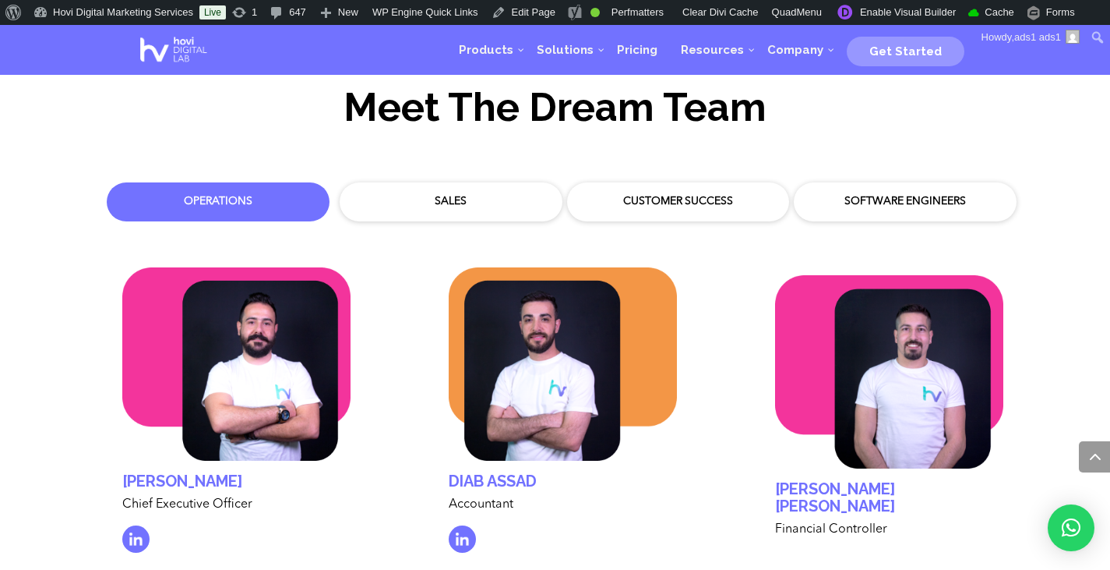
scroll to position [4569, 0]
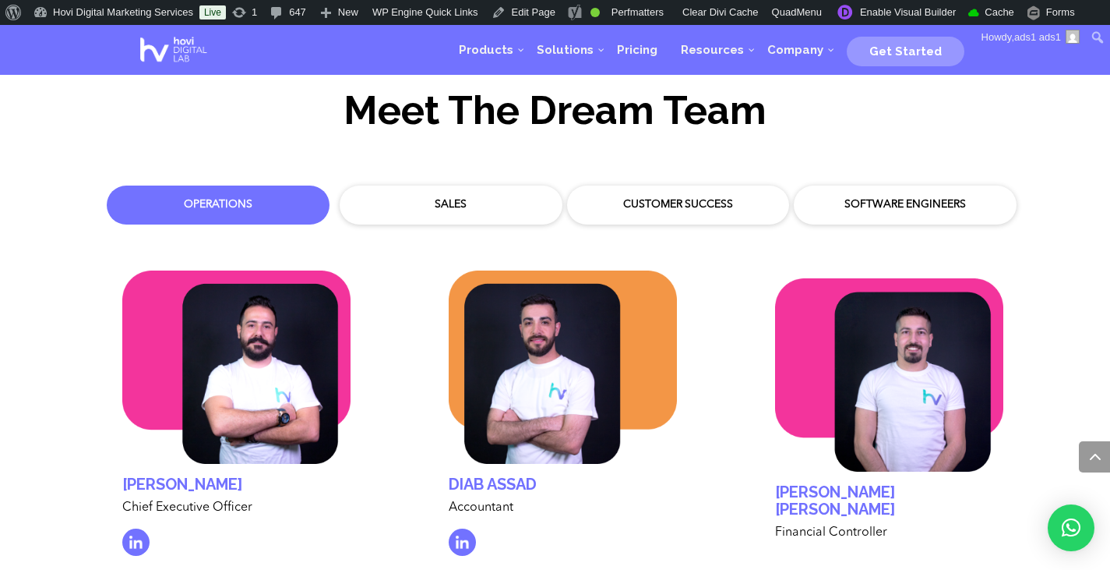
click at [471, 197] on div "Sales" at bounding box center [450, 205] width 199 height 16
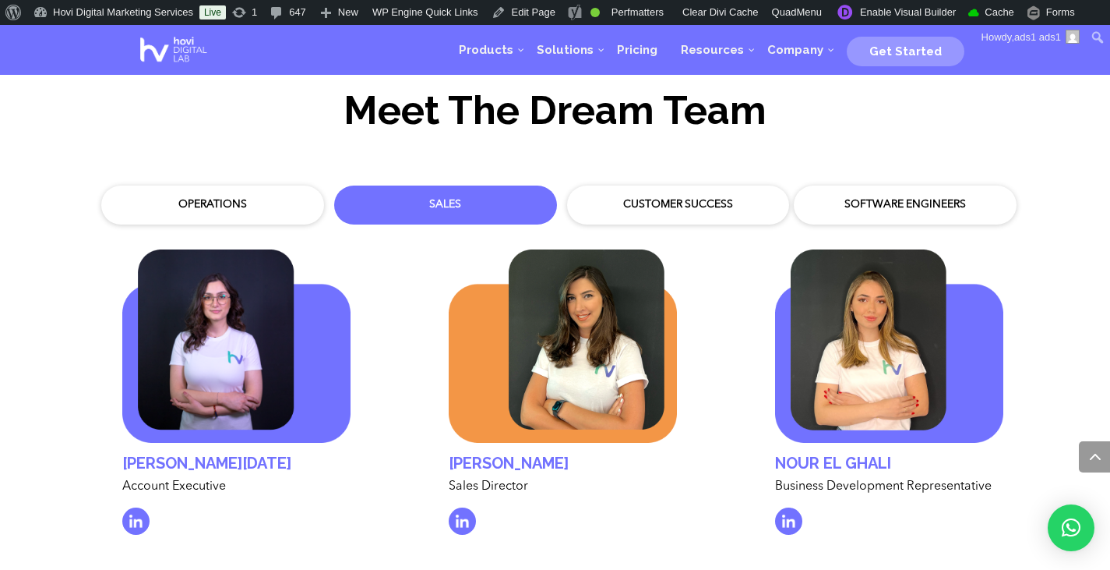
click at [677, 185] on div "Customer Success" at bounding box center [678, 204] width 223 height 39
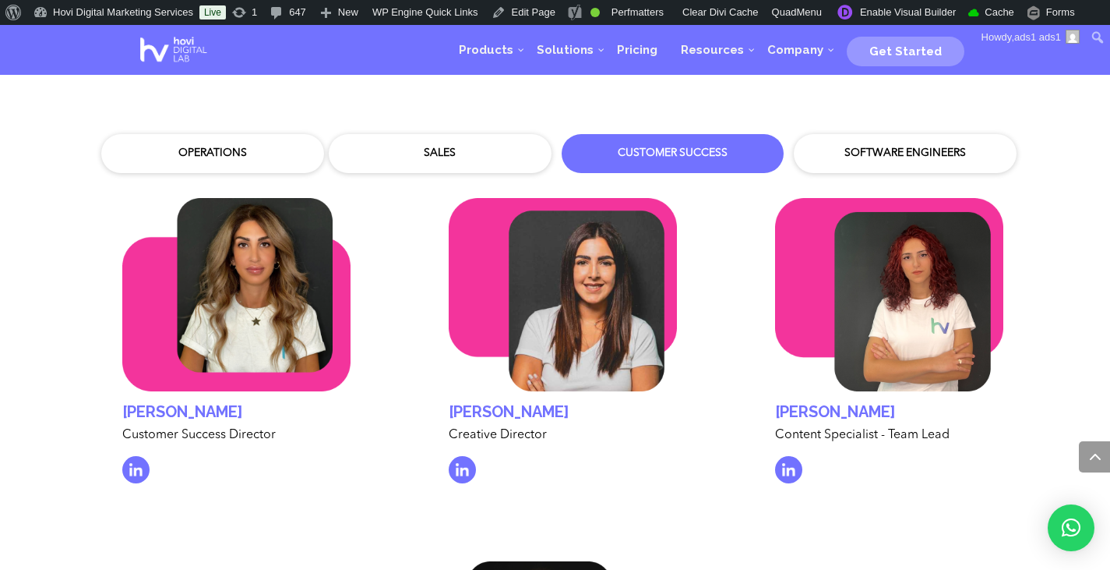
scroll to position [4648, 0]
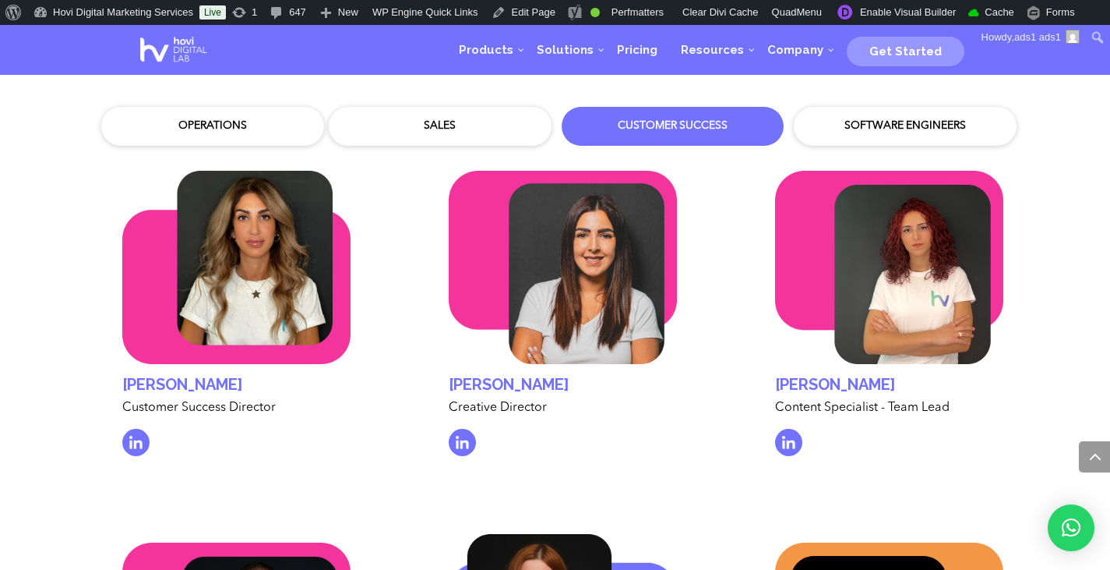
click at [854, 118] on div "Software Engineers" at bounding box center [905, 126] width 199 height 16
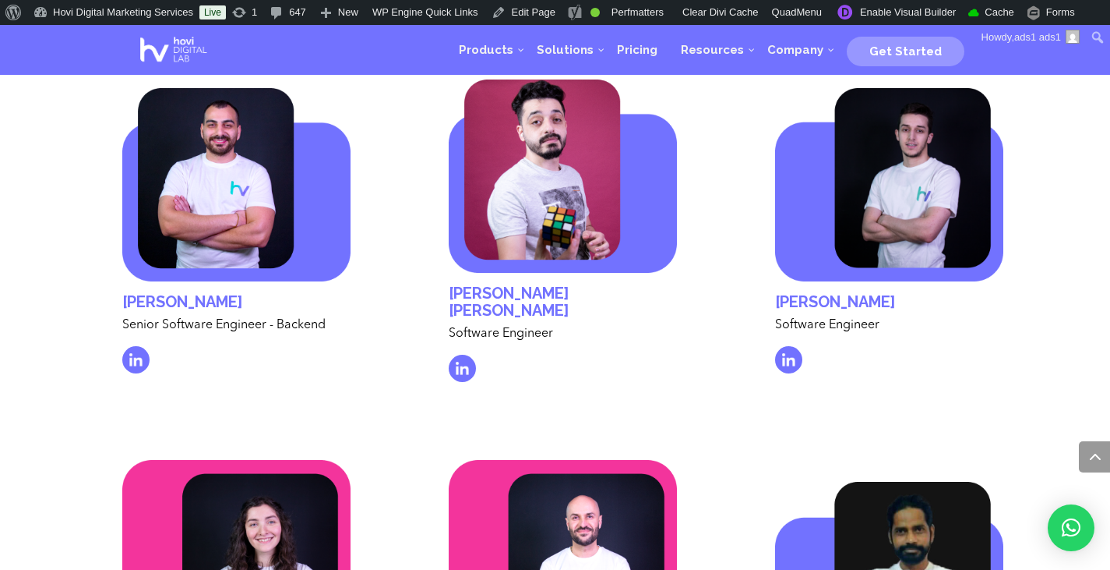
scroll to position [4710, 0]
